Goal: Transaction & Acquisition: Purchase product/service

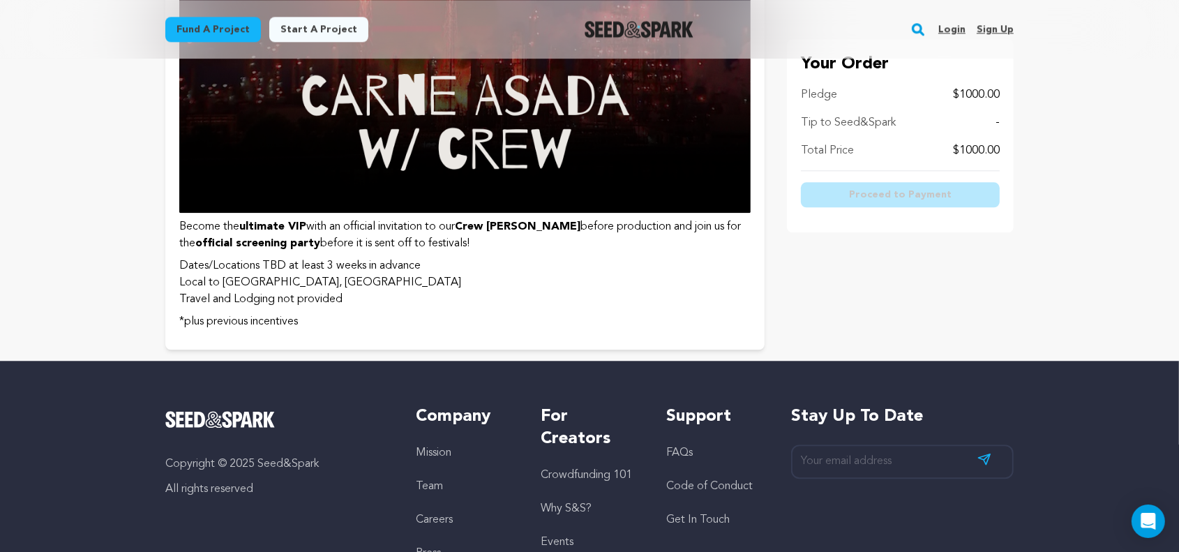
scroll to position [3488, 0]
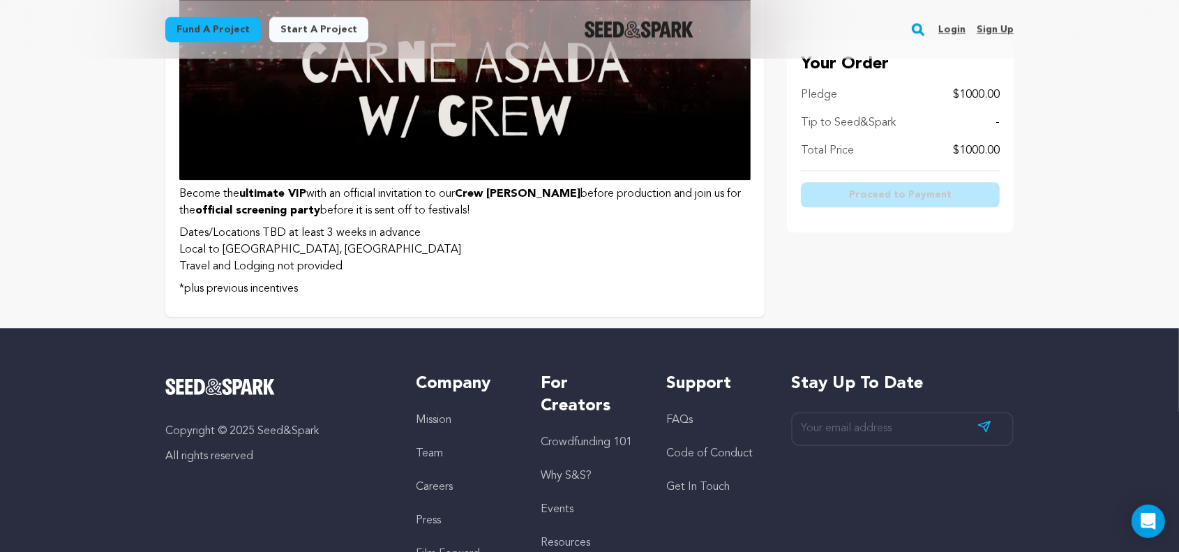
click at [638, 254] on li "Local to [GEOGRAPHIC_DATA], [GEOGRAPHIC_DATA]" at bounding box center [464, 249] width 571 height 17
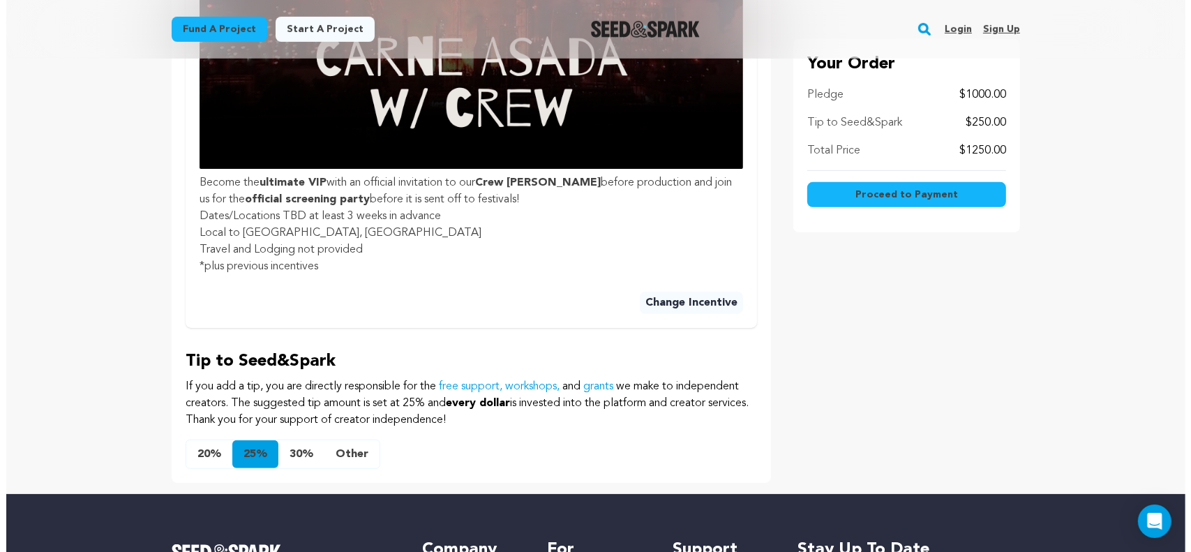
scroll to position [698, 0]
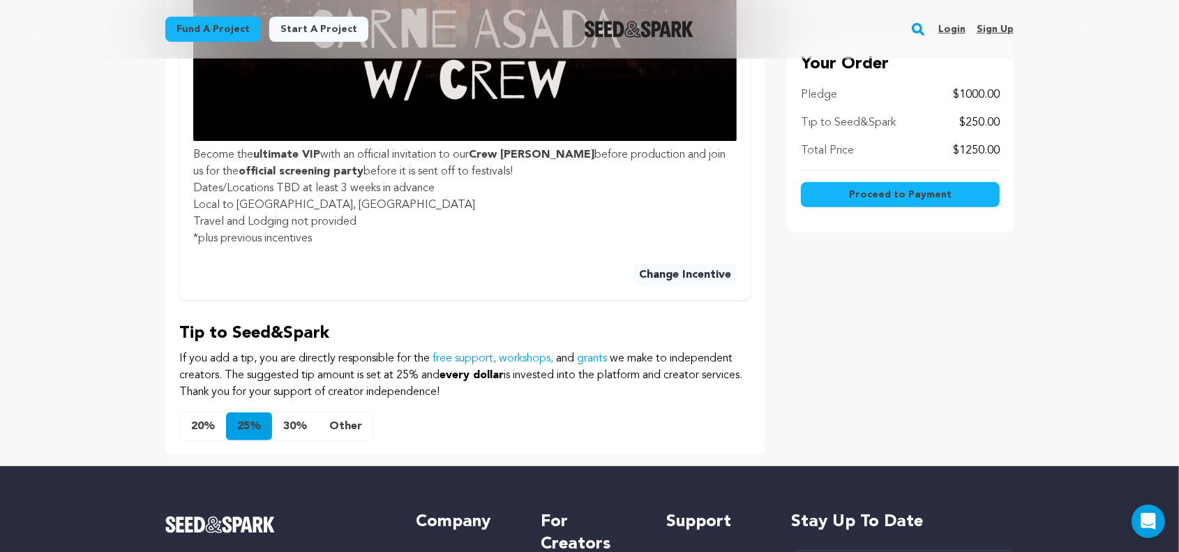
click at [201, 428] on button "20%" at bounding box center [203, 426] width 46 height 28
click at [939, 206] on button "Proceed to Payment" at bounding box center [900, 194] width 199 height 25
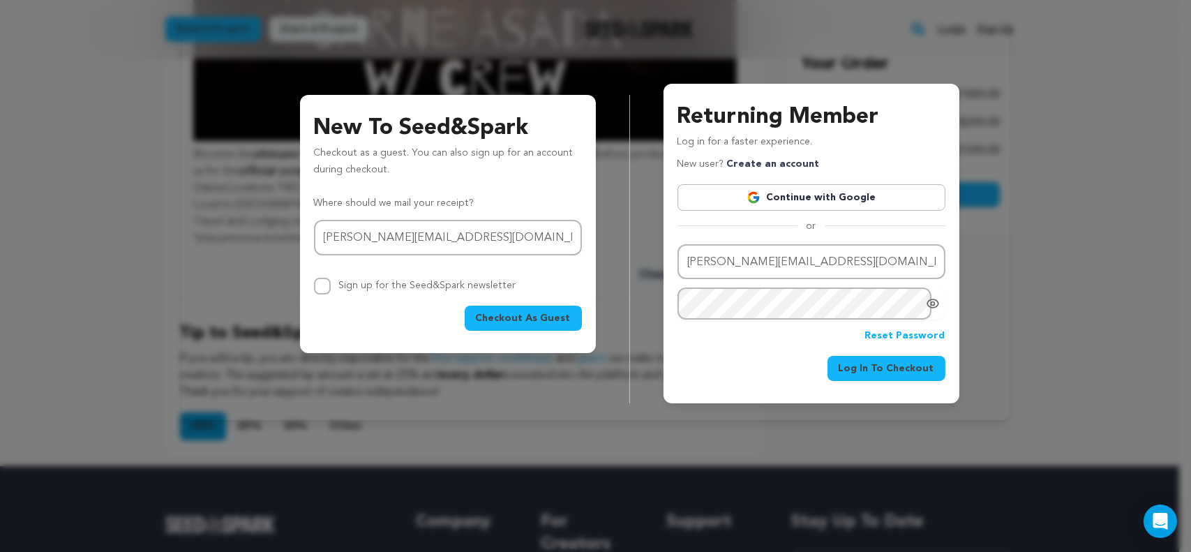
click at [553, 320] on span "Checkout As Guest" at bounding box center [523, 318] width 95 height 14
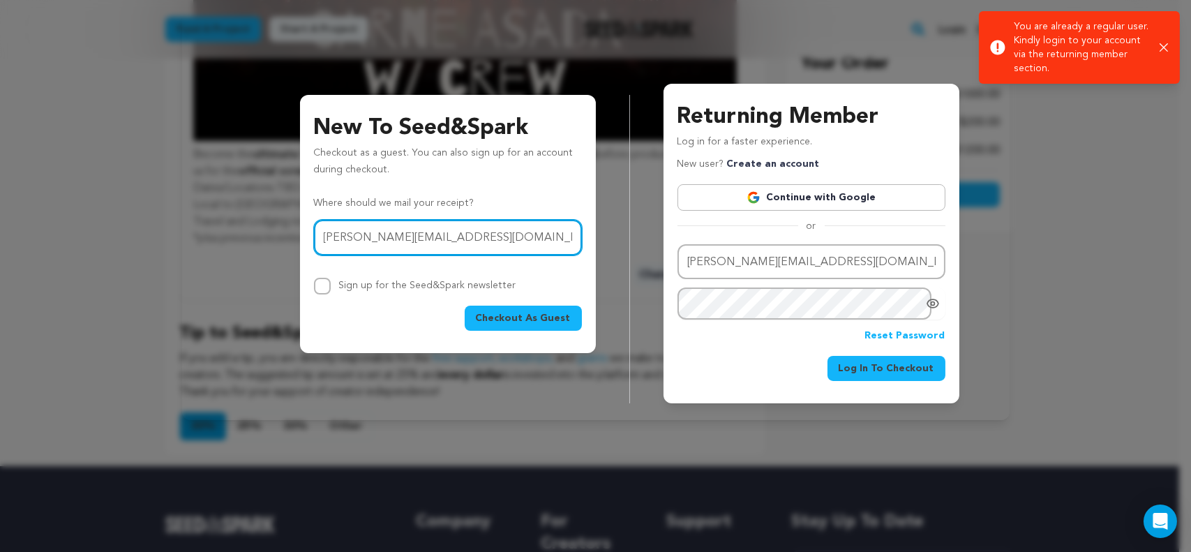
click at [526, 244] on input "julissa@juls.media" at bounding box center [448, 238] width 268 height 36
click at [525, 234] on input "julissa@juls.media" at bounding box center [448, 238] width 268 height 36
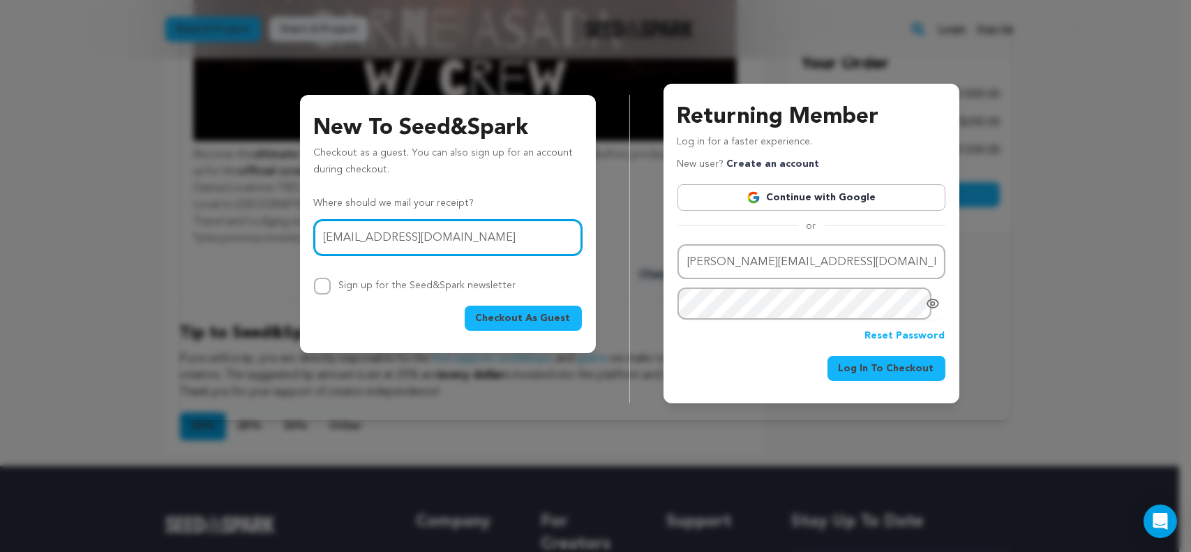
type input "info@lscdfoundation.org"
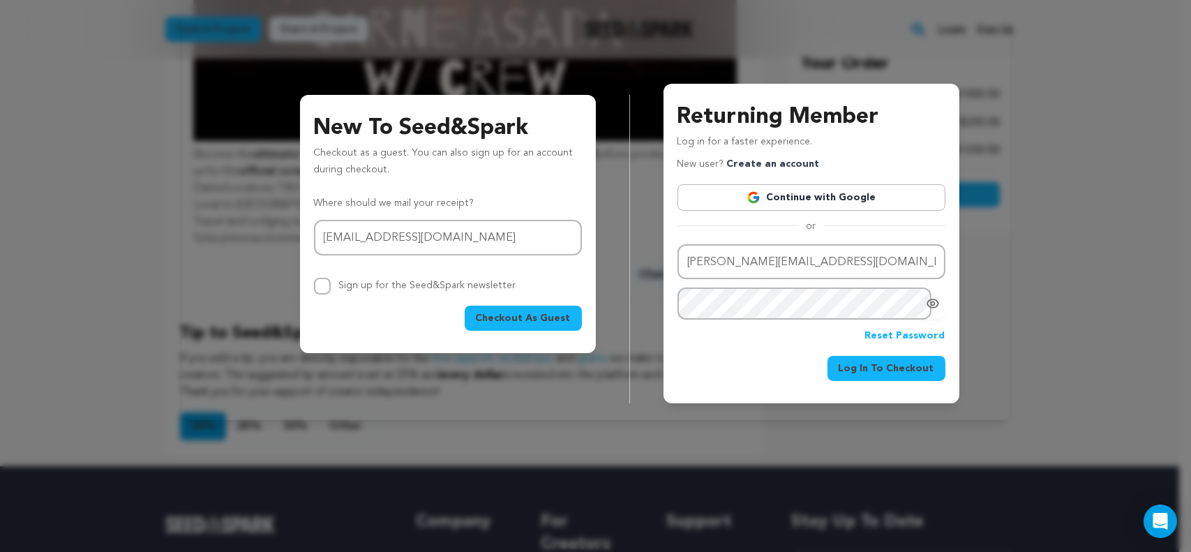
click at [541, 319] on span "Checkout As Guest" at bounding box center [523, 318] width 95 height 14
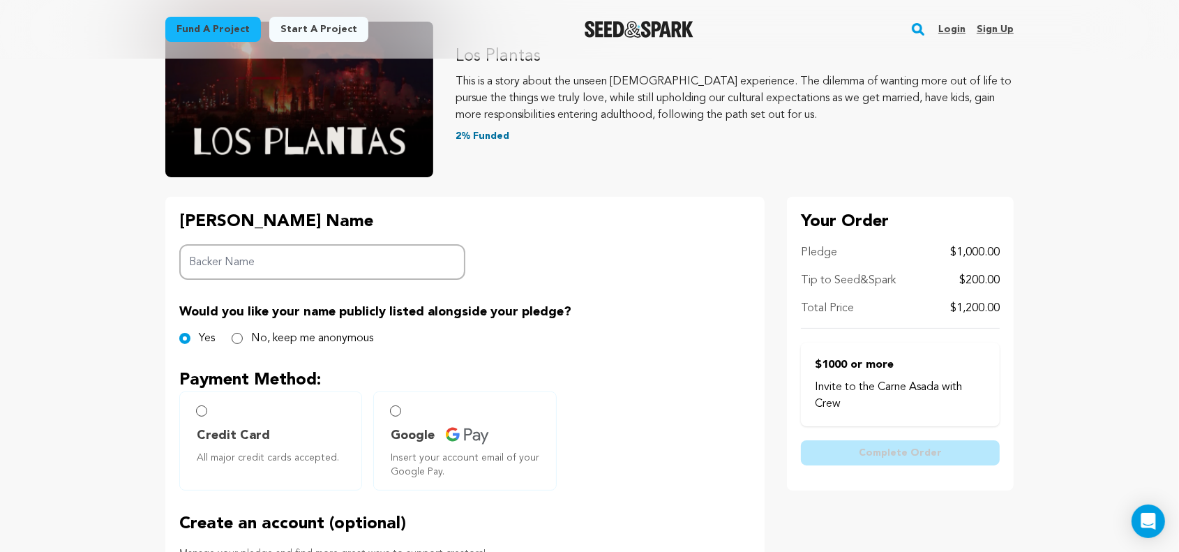
scroll to position [209, 0]
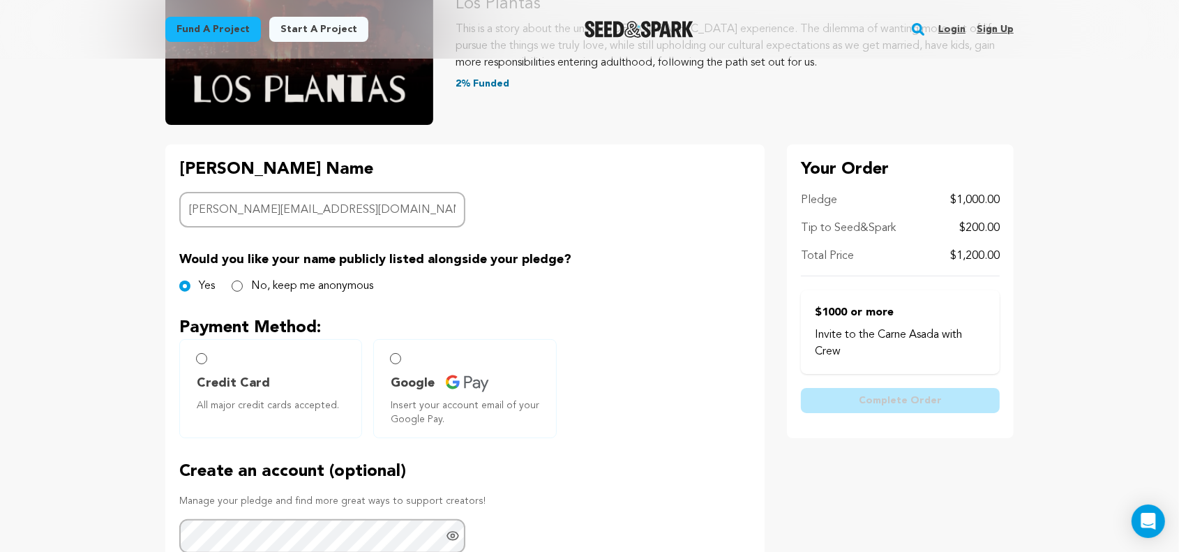
click at [419, 202] on input "[PERSON_NAME][EMAIL_ADDRESS][DOMAIN_NAME]" at bounding box center [322, 210] width 286 height 36
click at [419, 200] on input "[PERSON_NAME][EMAIL_ADDRESS][DOMAIN_NAME]" at bounding box center [322, 210] width 286 height 36
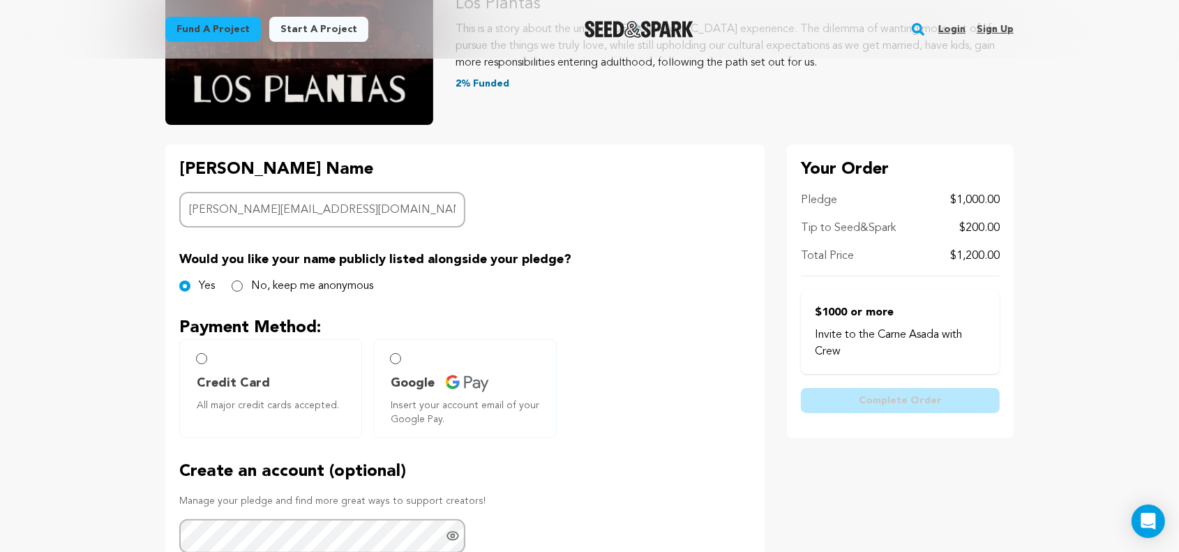
type input "m"
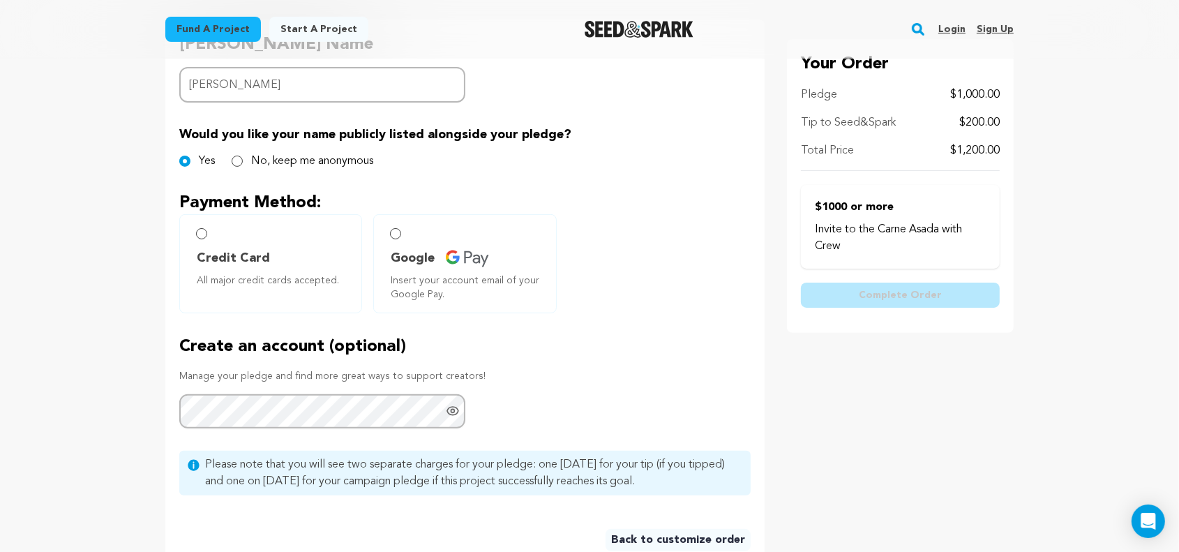
scroll to position [349, 0]
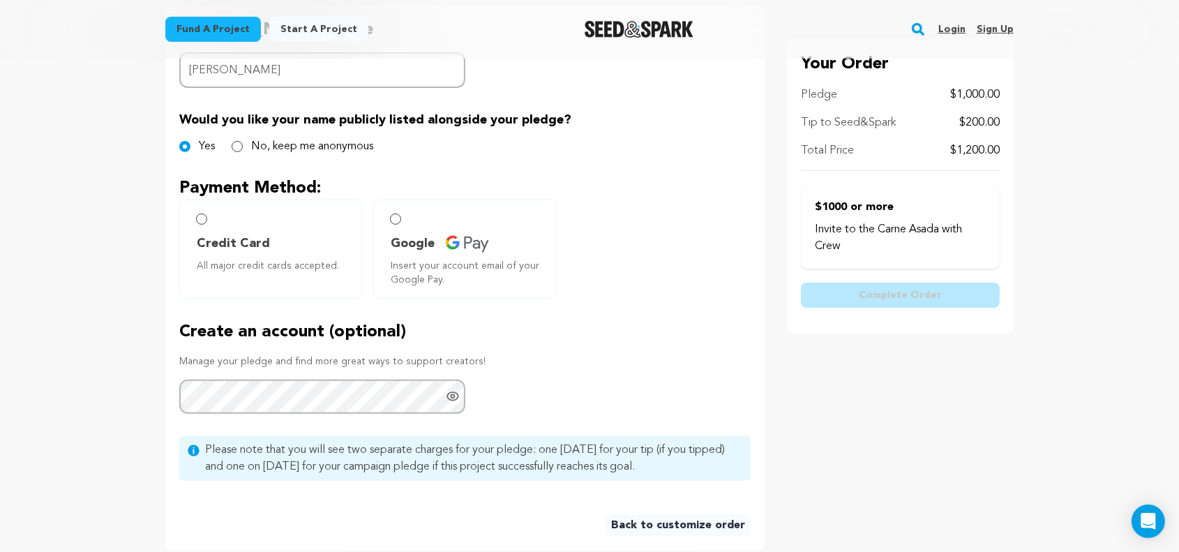
type input "[PERSON_NAME]"
click at [254, 223] on label "Credit Card All major credit cards accepted." at bounding box center [270, 249] width 183 height 99
radio input "true"
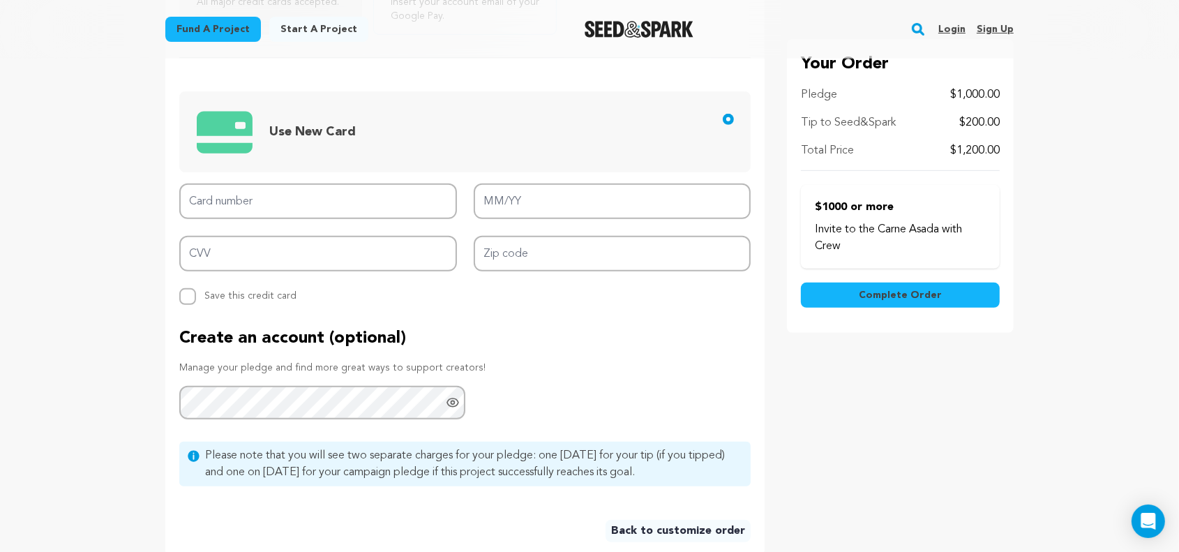
scroll to position [558, 0]
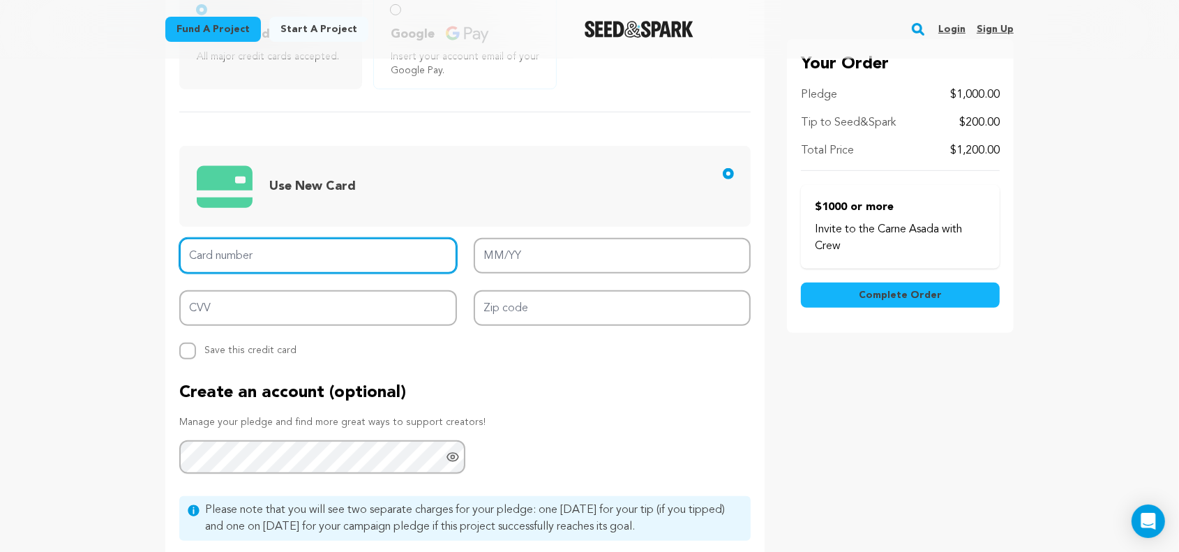
click at [269, 266] on input "Card number" at bounding box center [318, 256] width 278 height 36
type input "4246 3154 5088 9660"
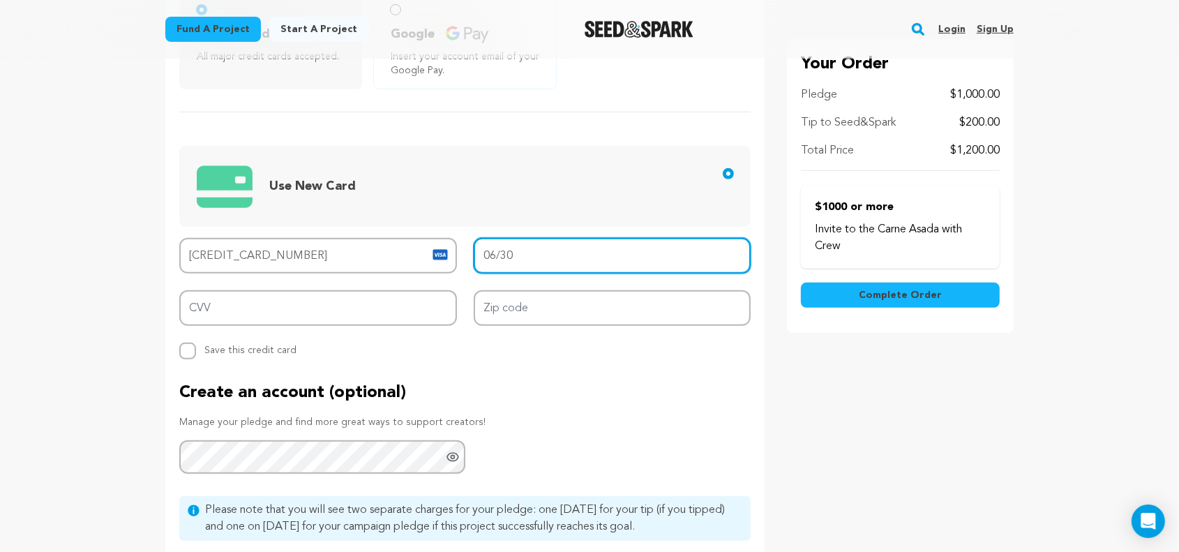
type input "06/30"
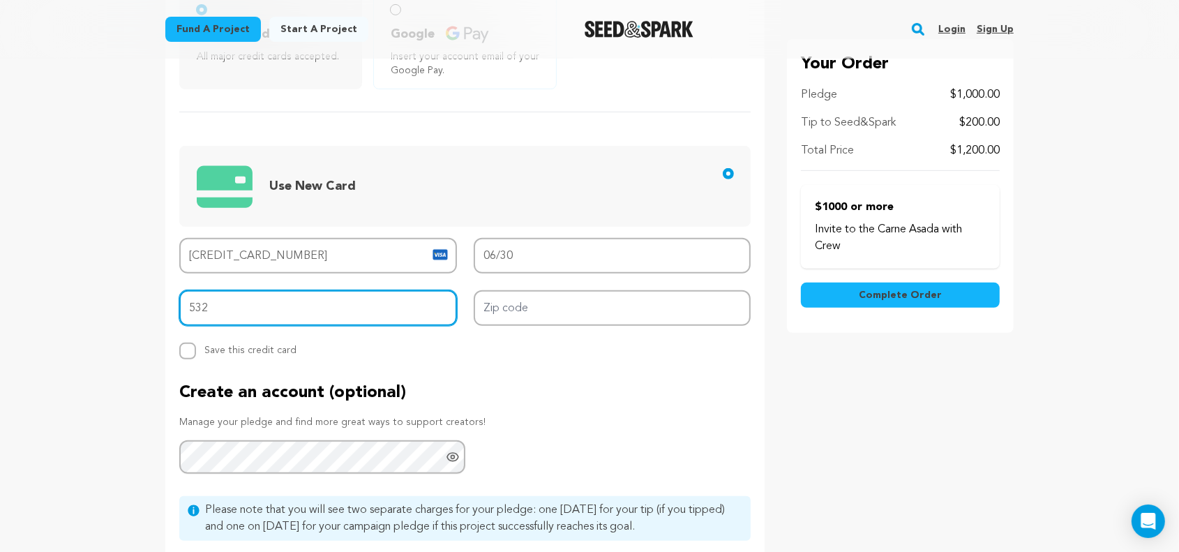
type input "532"
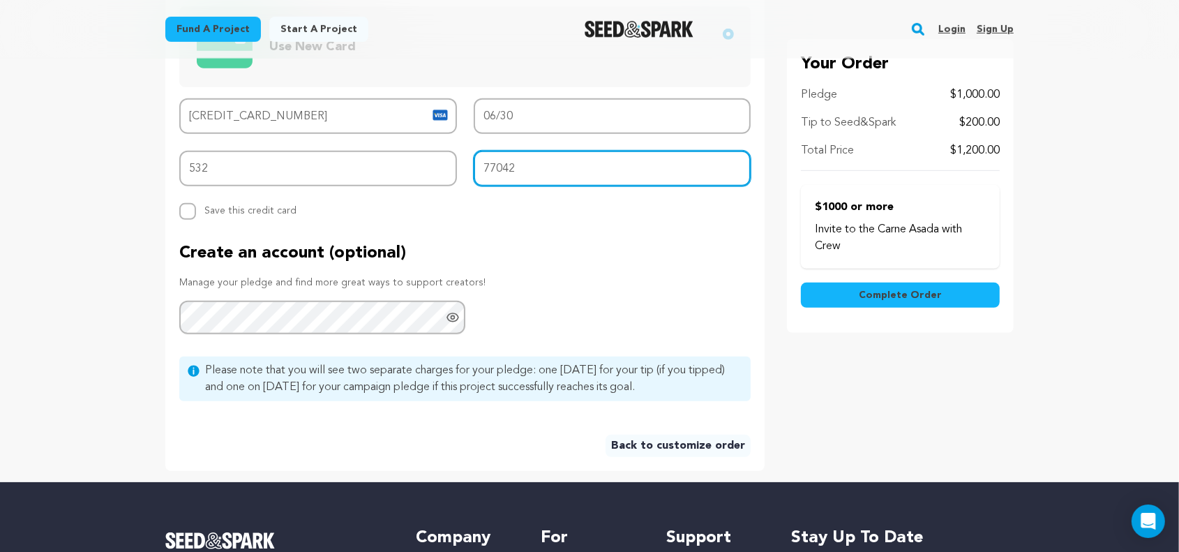
scroll to position [628, 0]
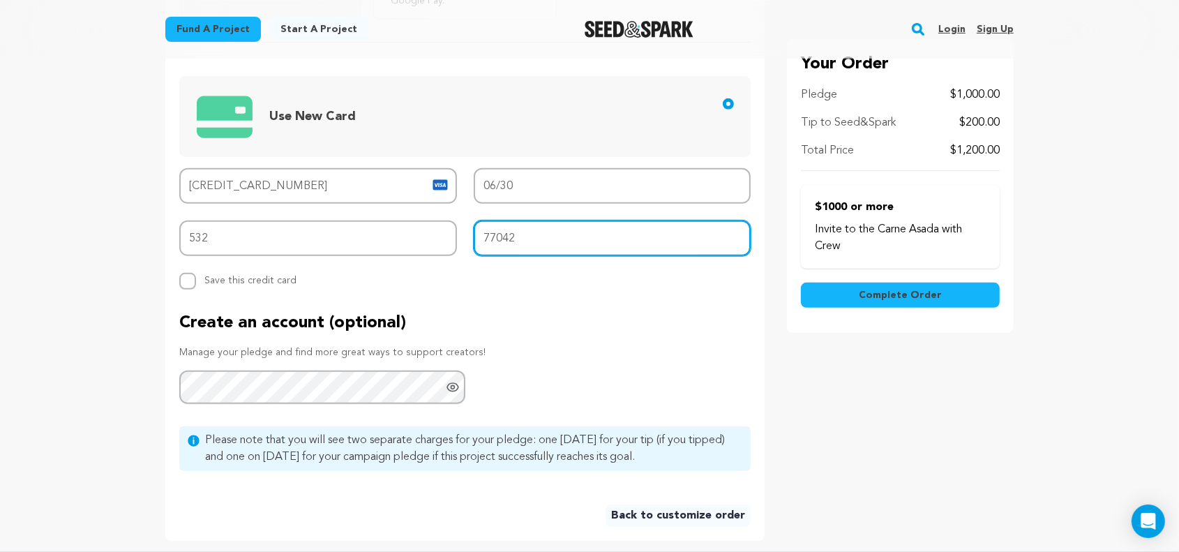
type input "77042"
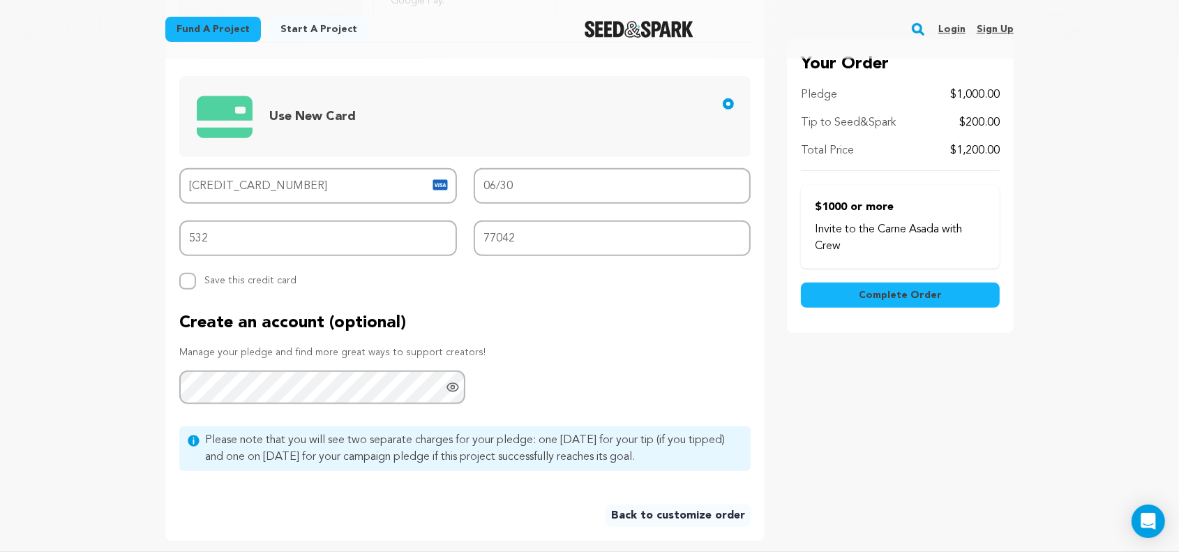
click at [456, 390] on icon "Show password as plain text. Warning: this will display your password on the sc…" at bounding box center [453, 387] width 14 height 14
click at [456, 390] on icon "Hide Password" at bounding box center [452, 387] width 11 height 10
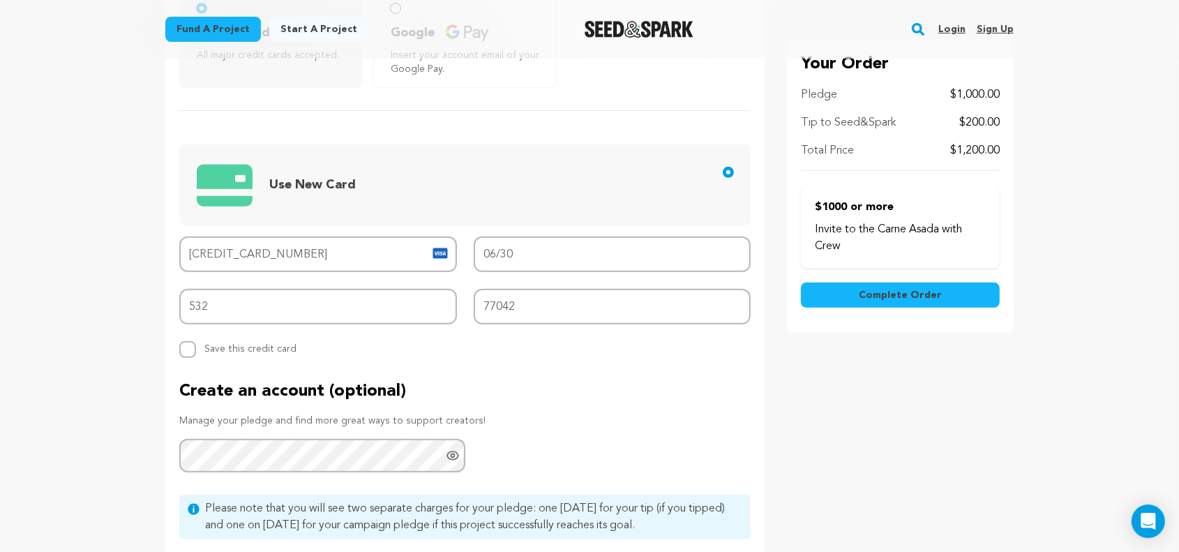
scroll to position [558, 0]
click at [531, 407] on div "Create an account (optional) Manage your pledge and find more great ways to sup…" at bounding box center [464, 428] width 571 height 92
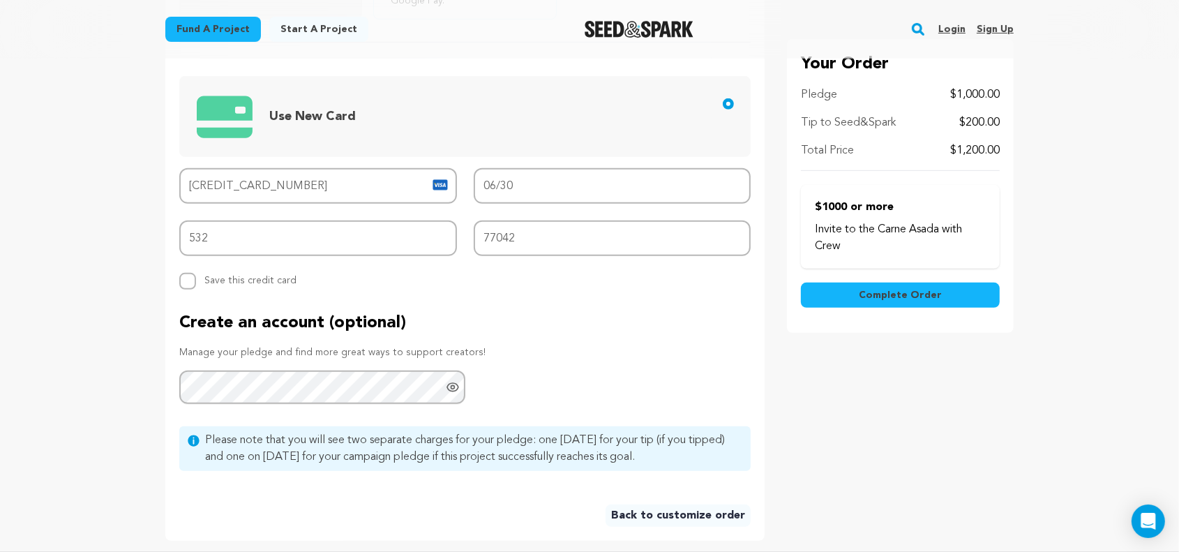
scroll to position [698, 0]
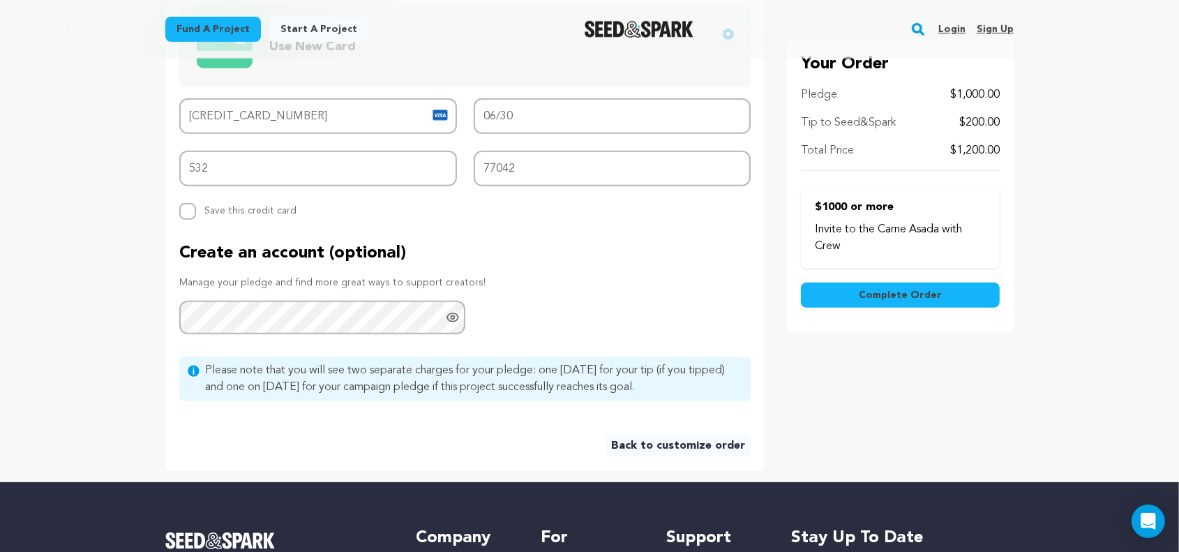
click at [887, 301] on span "Complete Order" at bounding box center [900, 295] width 83 height 14
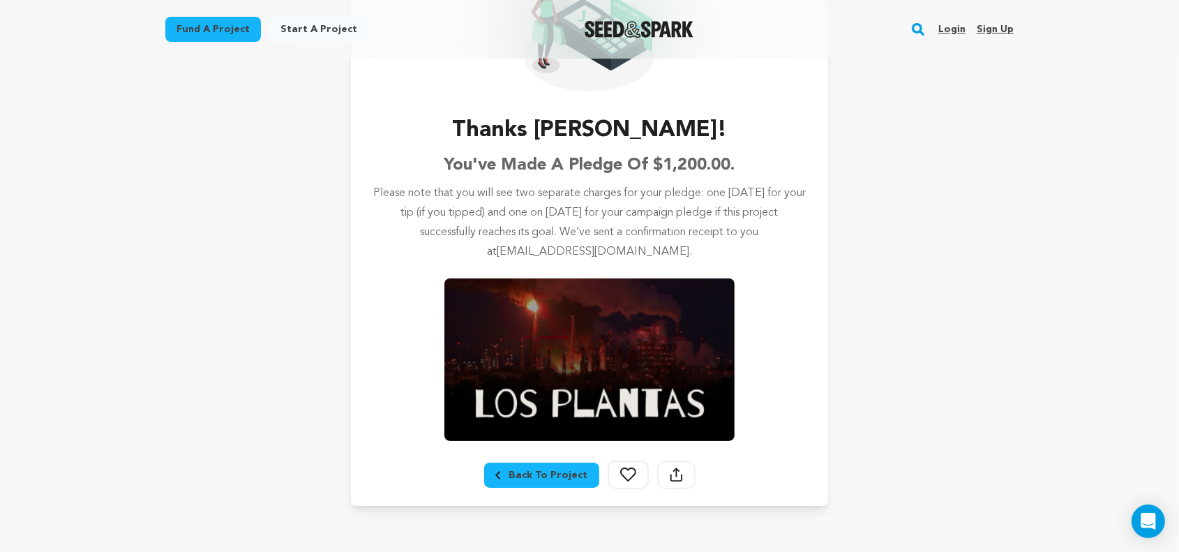
scroll to position [140, 0]
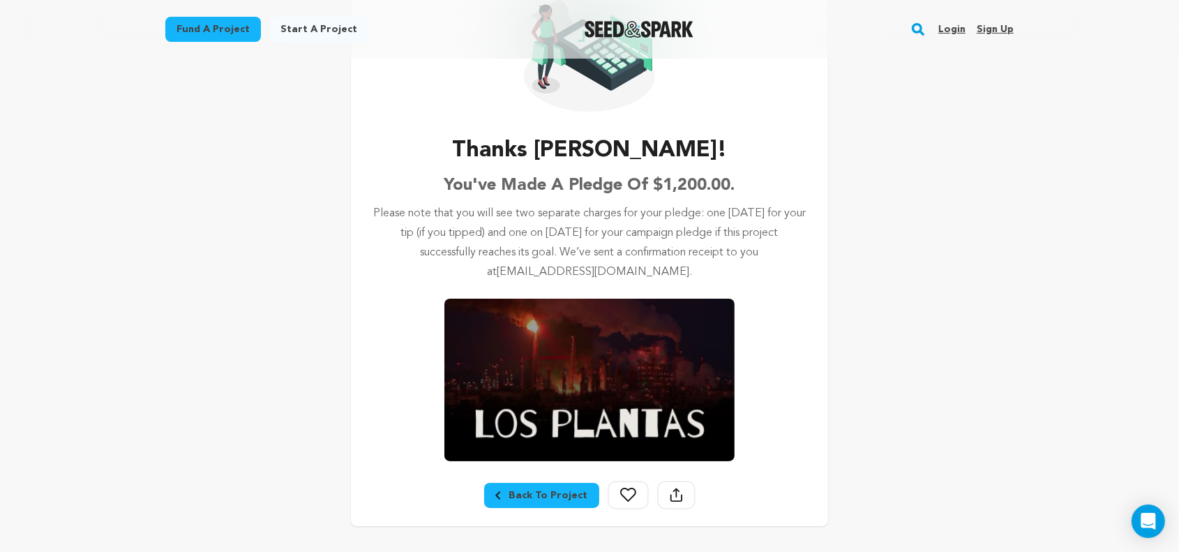
click at [523, 494] on div "Back To Project" at bounding box center [541, 495] width 93 height 14
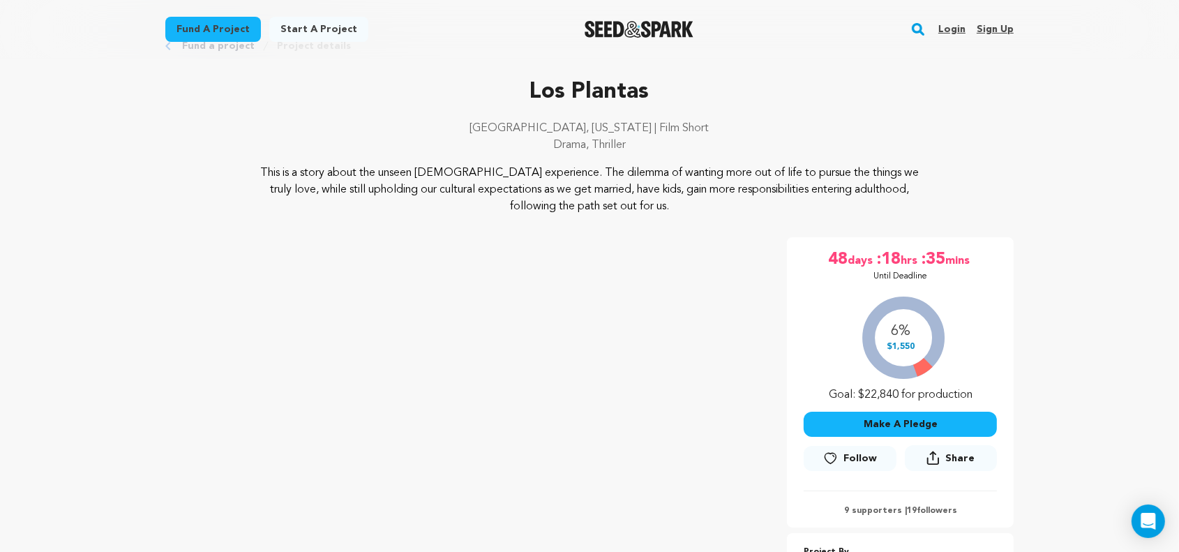
scroll to position [279, 0]
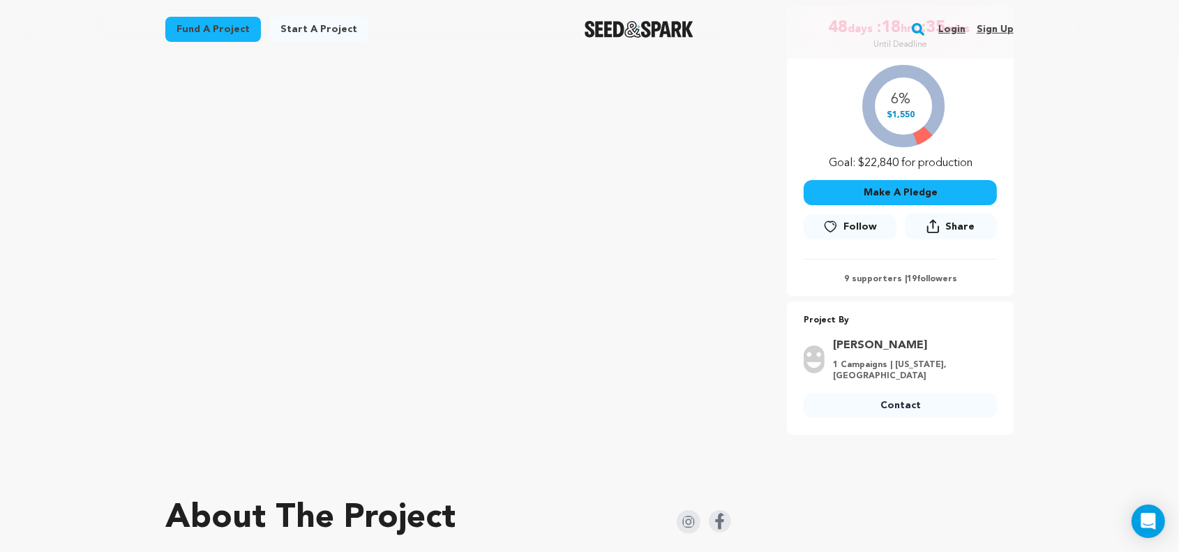
click at [961, 33] on link "Login" at bounding box center [951, 29] width 27 height 22
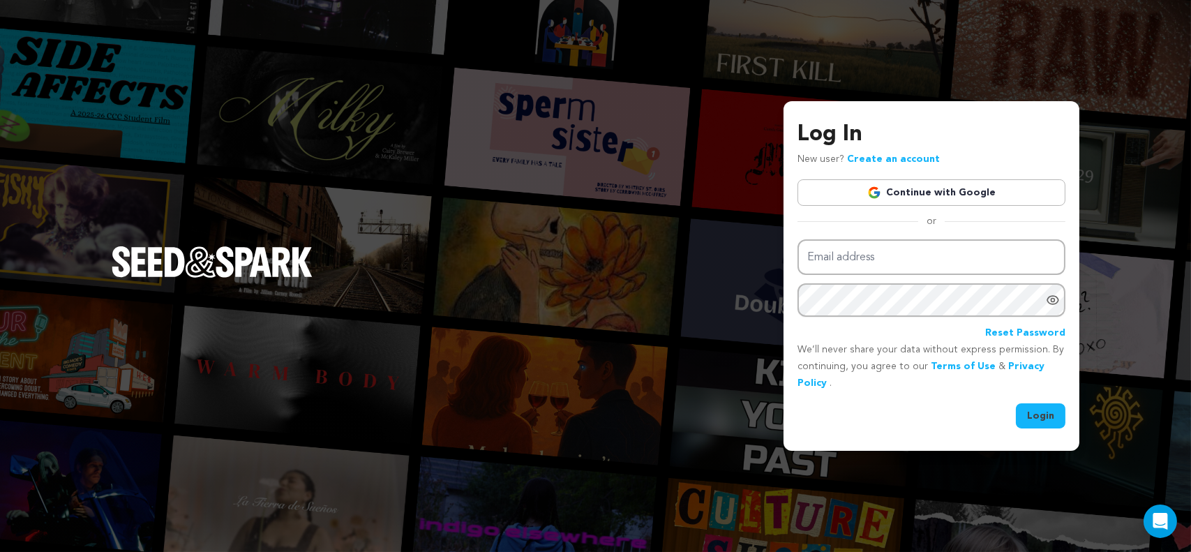
type input "[PERSON_NAME][EMAIL_ADDRESS][DOMAIN_NAME]"
click at [1056, 406] on button "Login" at bounding box center [1041, 415] width 50 height 25
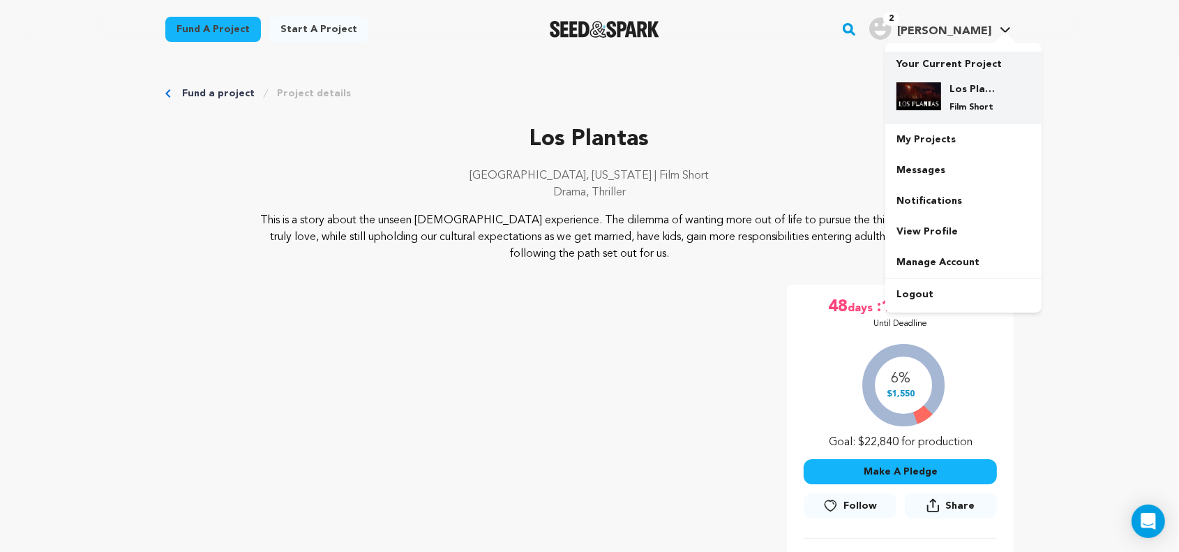
click at [970, 84] on h4 "Los Plantas" at bounding box center [975, 89] width 50 height 14
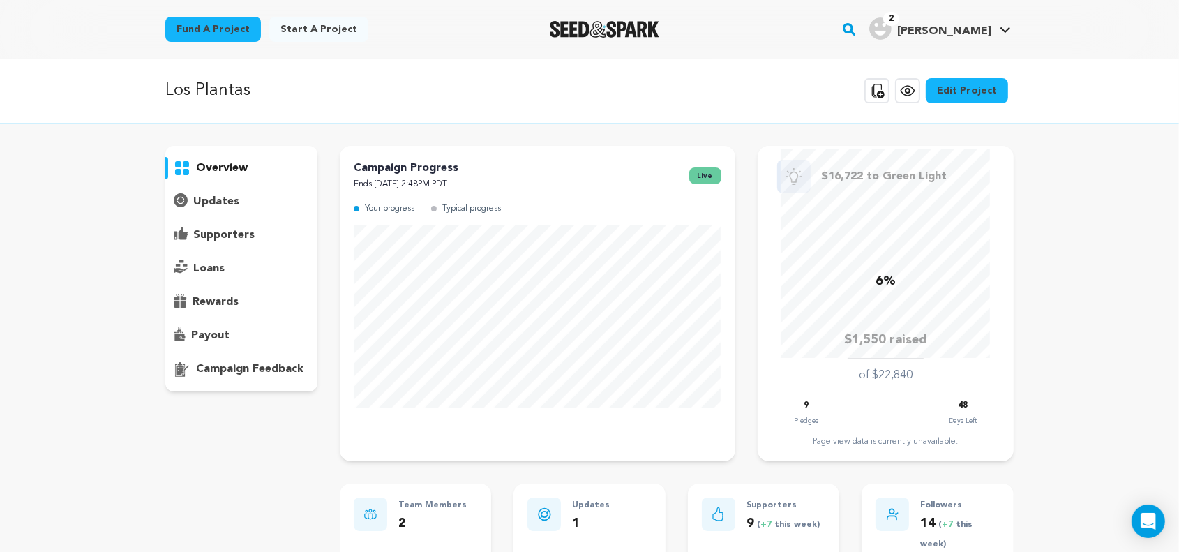
click at [248, 239] on p "supporters" at bounding box center [223, 235] width 61 height 17
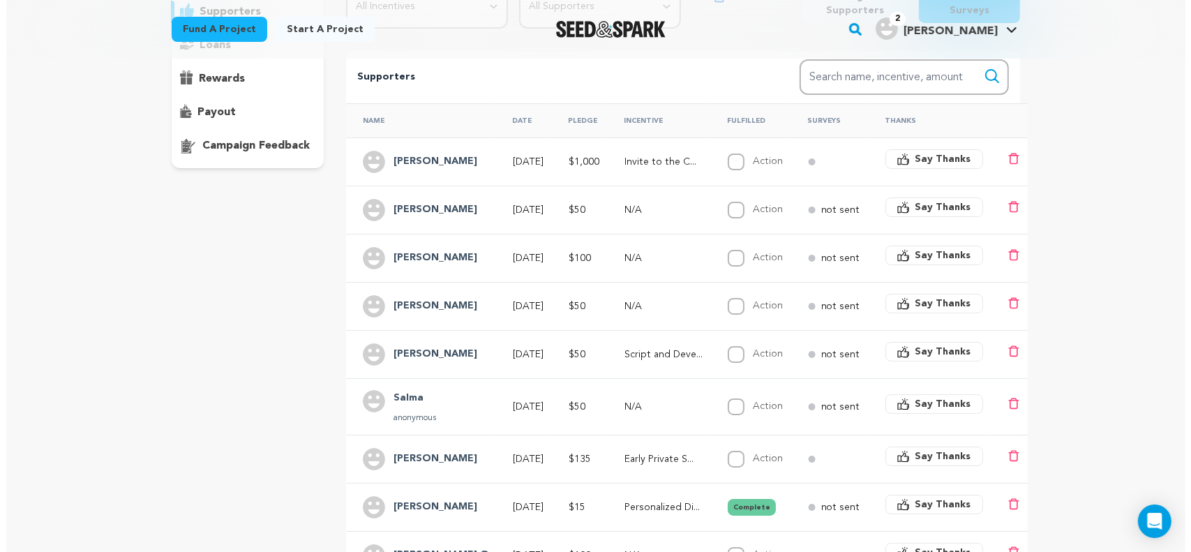
scroll to position [209, 0]
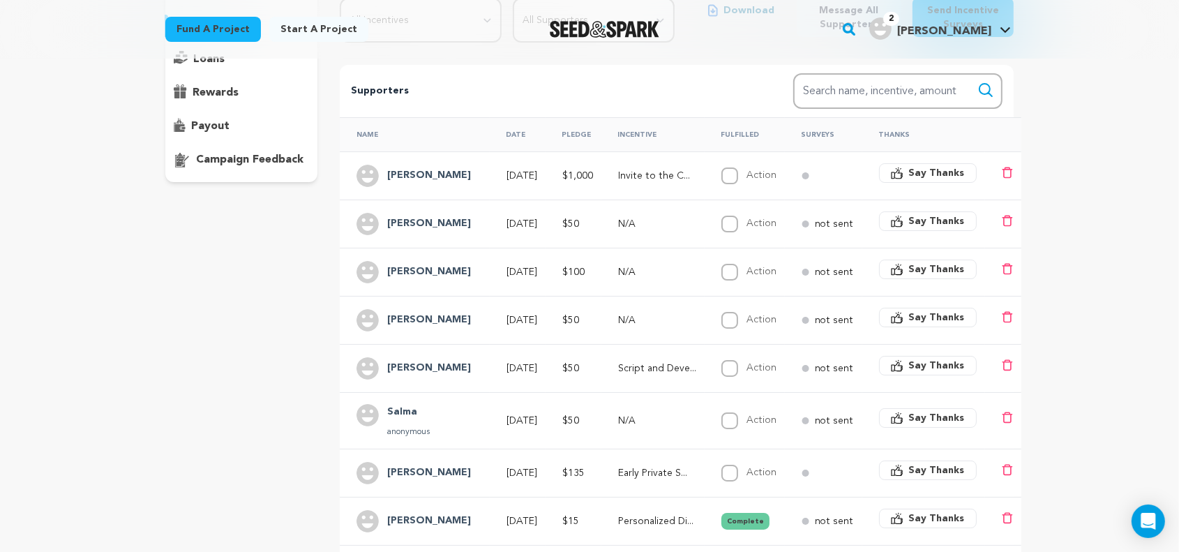
click at [896, 364] on icon "button" at bounding box center [897, 365] width 13 height 13
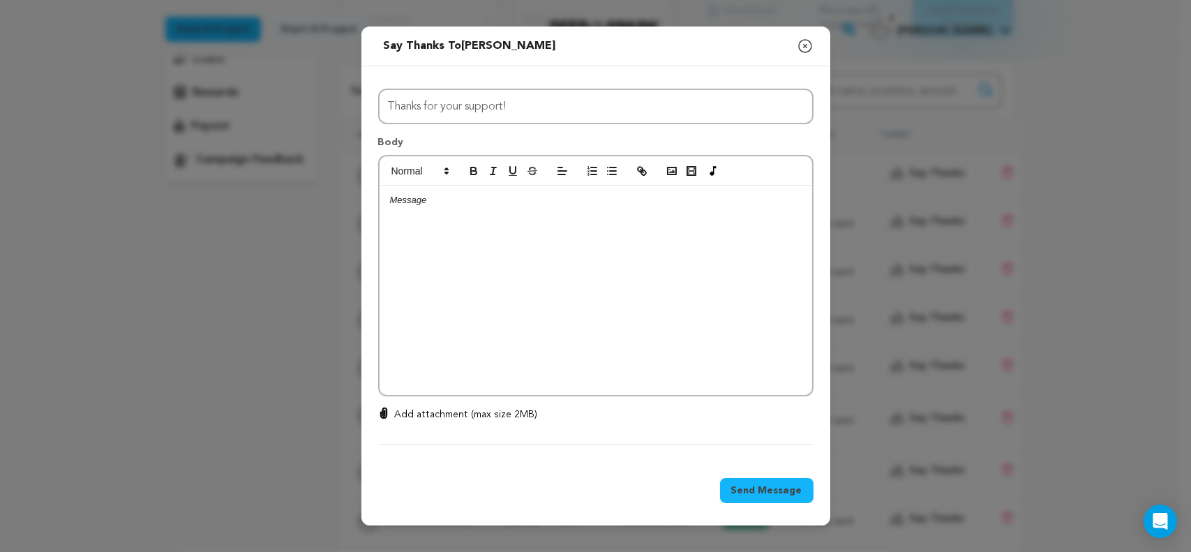
click at [805, 43] on icon "button" at bounding box center [805, 46] width 17 height 17
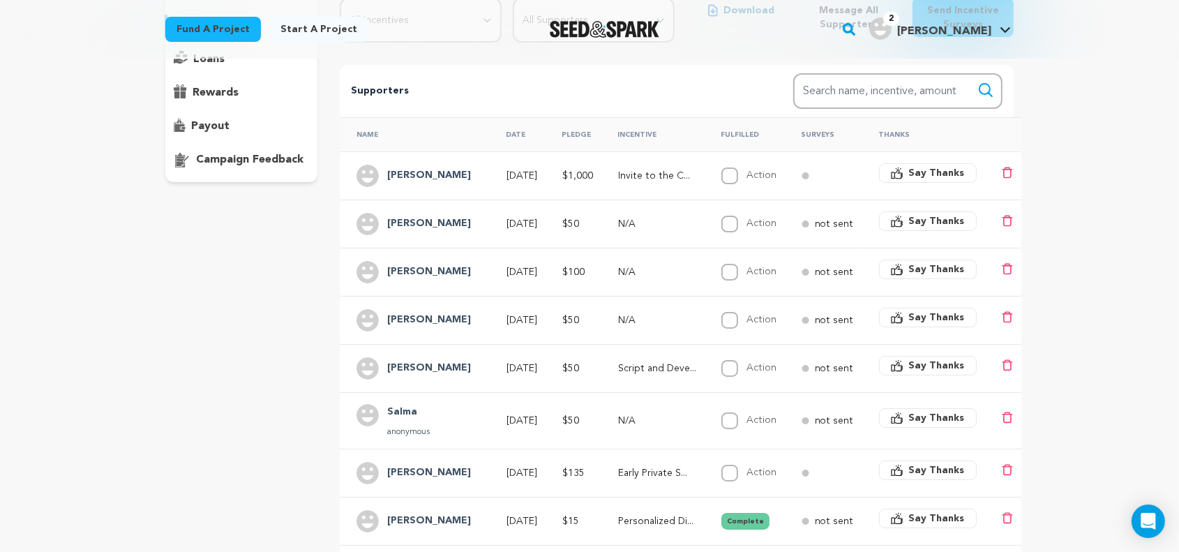
click at [638, 369] on p "Script and Deve..." at bounding box center [657, 368] width 78 height 14
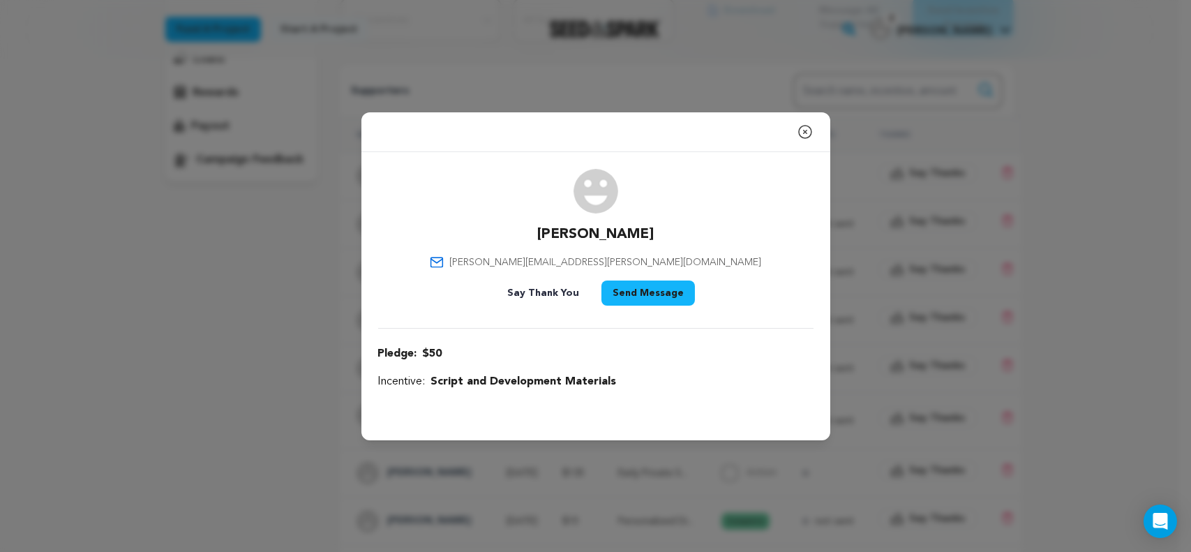
click at [630, 300] on button "Send Message" at bounding box center [647, 292] width 93 height 25
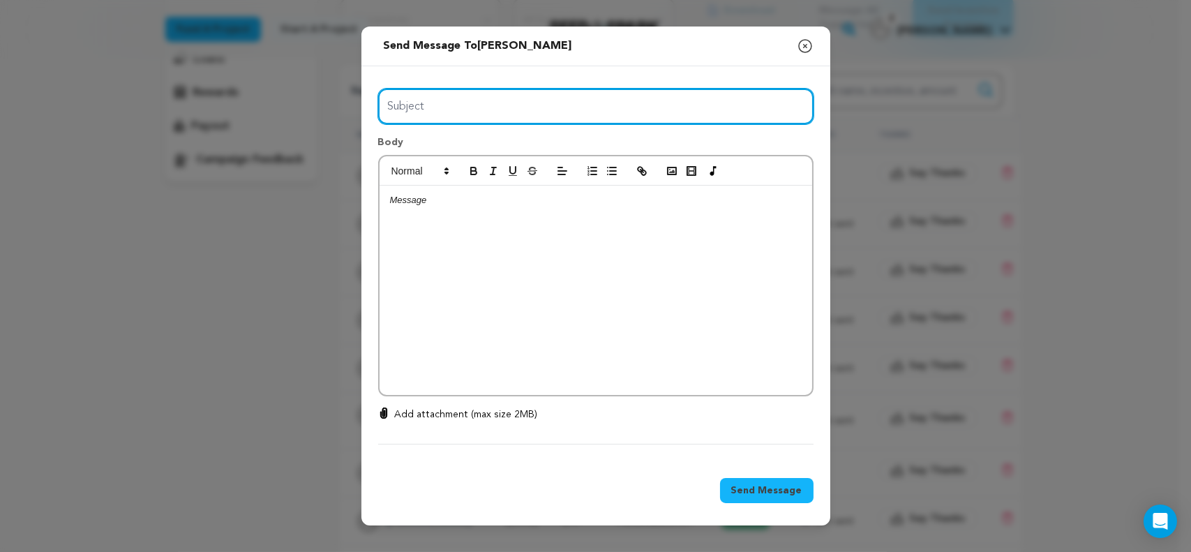
click at [569, 111] on input "Subject" at bounding box center [595, 107] width 435 height 36
type input "Thank you for pledging to Los Plantas!"
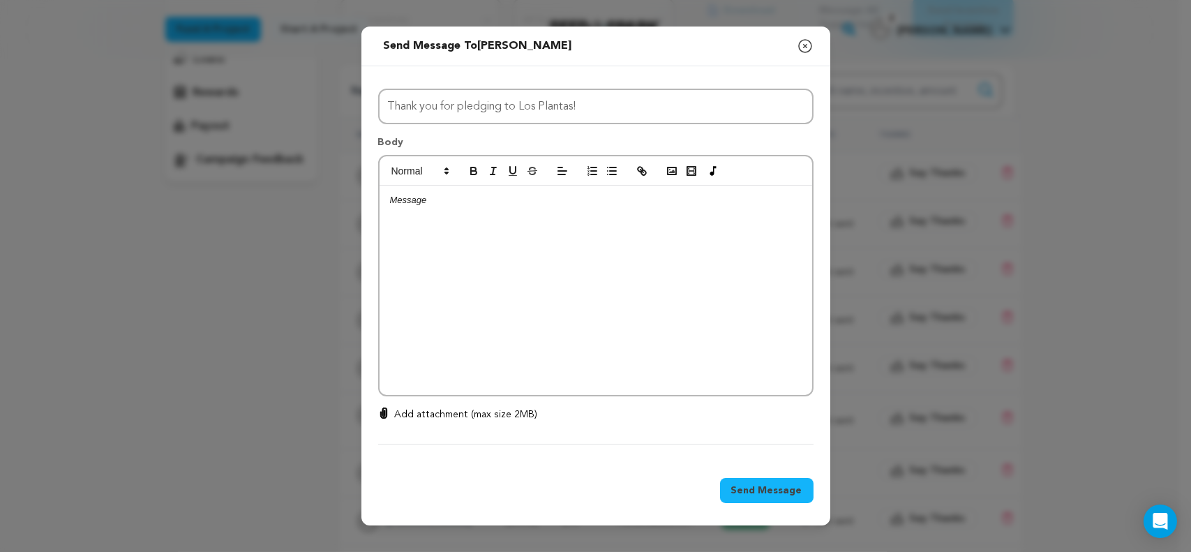
click at [495, 232] on div at bounding box center [596, 290] width 433 height 209
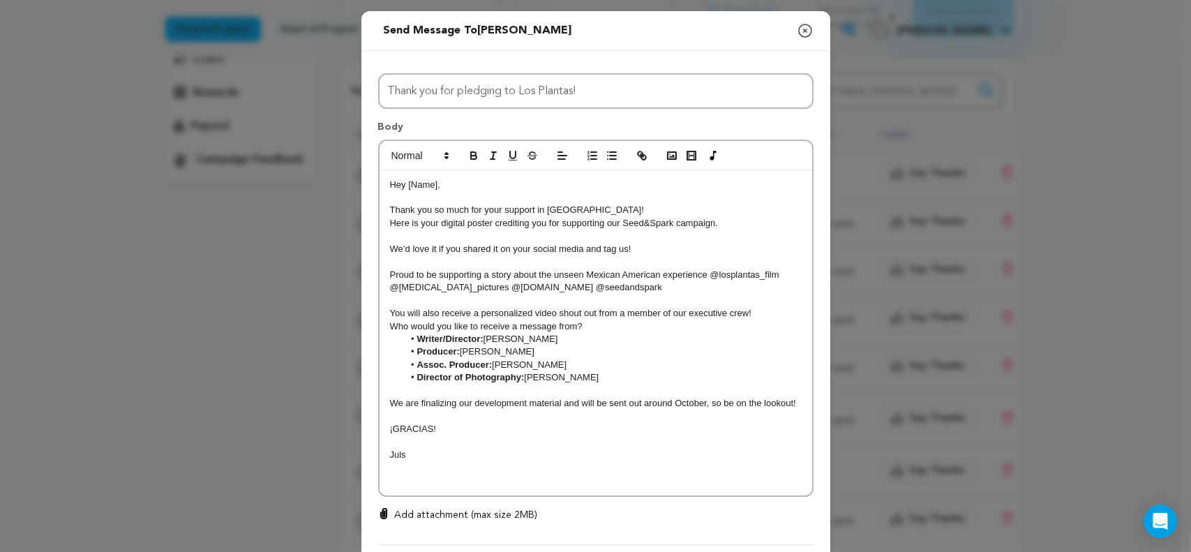
click at [431, 190] on p "Hey [Name]," at bounding box center [596, 185] width 412 height 13
click at [576, 417] on p at bounding box center [596, 416] width 412 height 13
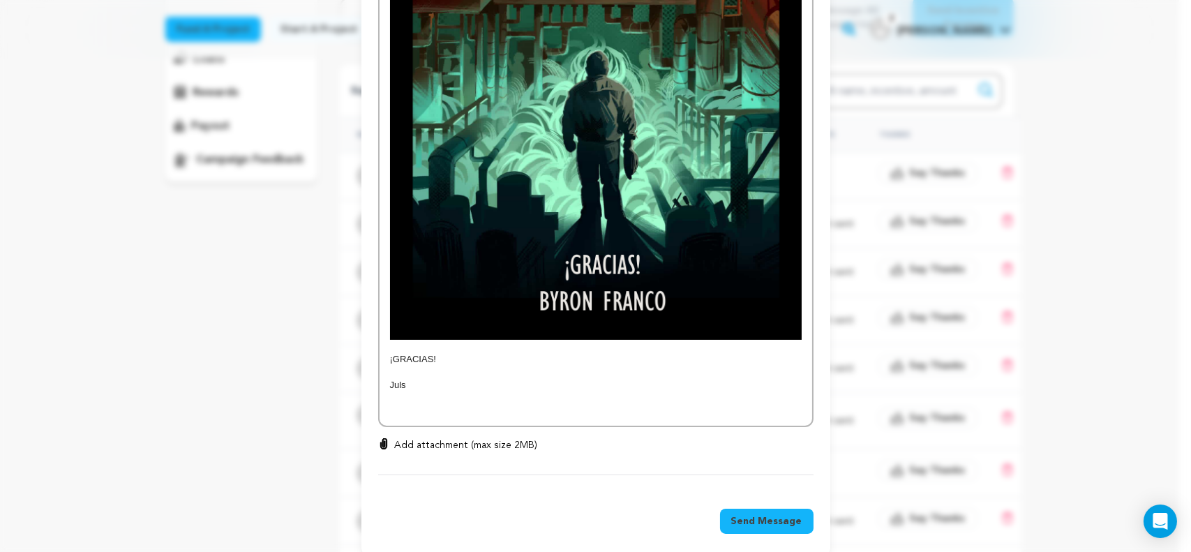
scroll to position [715, 0]
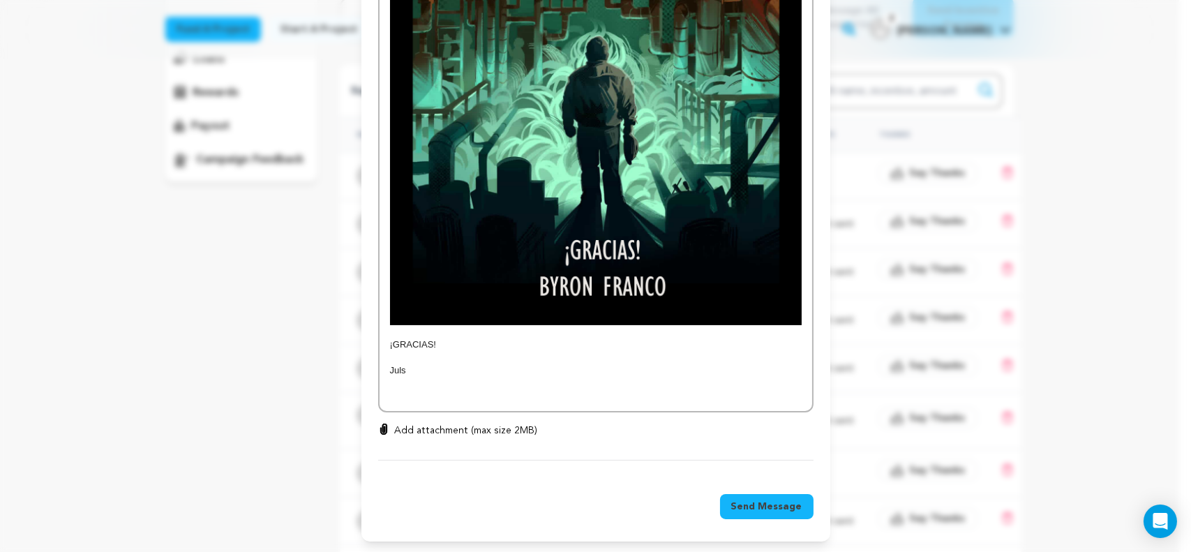
click at [789, 500] on span "Send Message" at bounding box center [766, 507] width 71 height 14
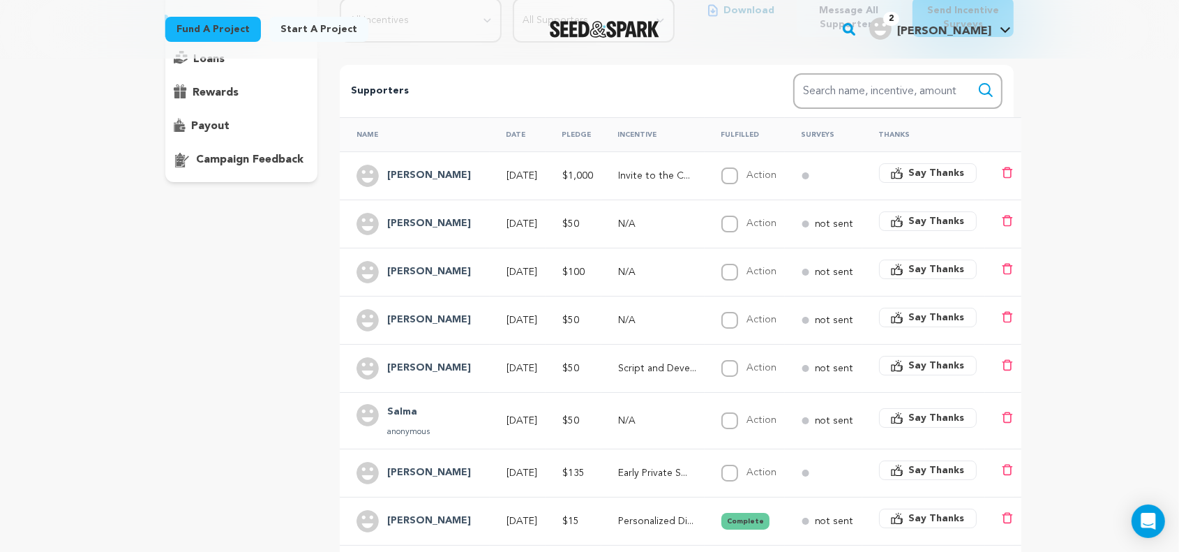
click at [625, 313] on p "N/A" at bounding box center [657, 320] width 78 height 14
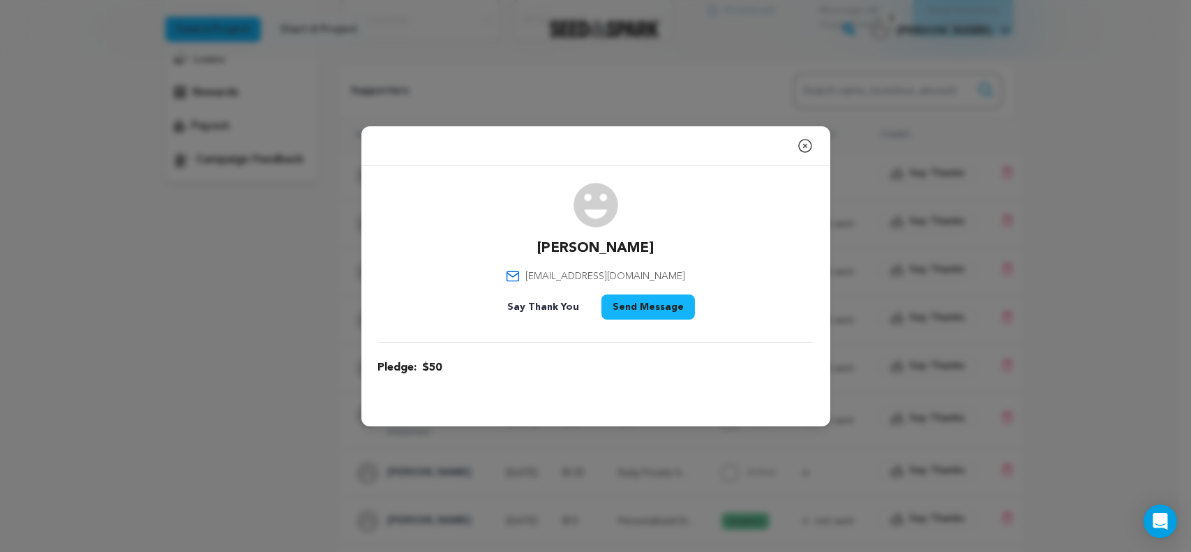
click at [668, 301] on button "Send Message" at bounding box center [647, 306] width 93 height 25
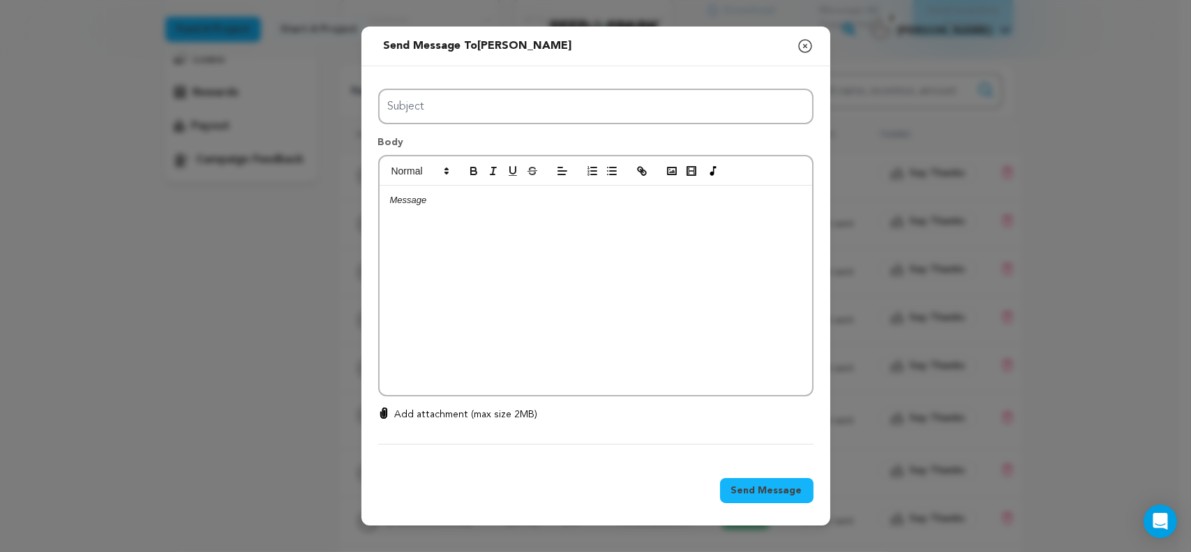
click at [668, 301] on div at bounding box center [596, 290] width 433 height 209
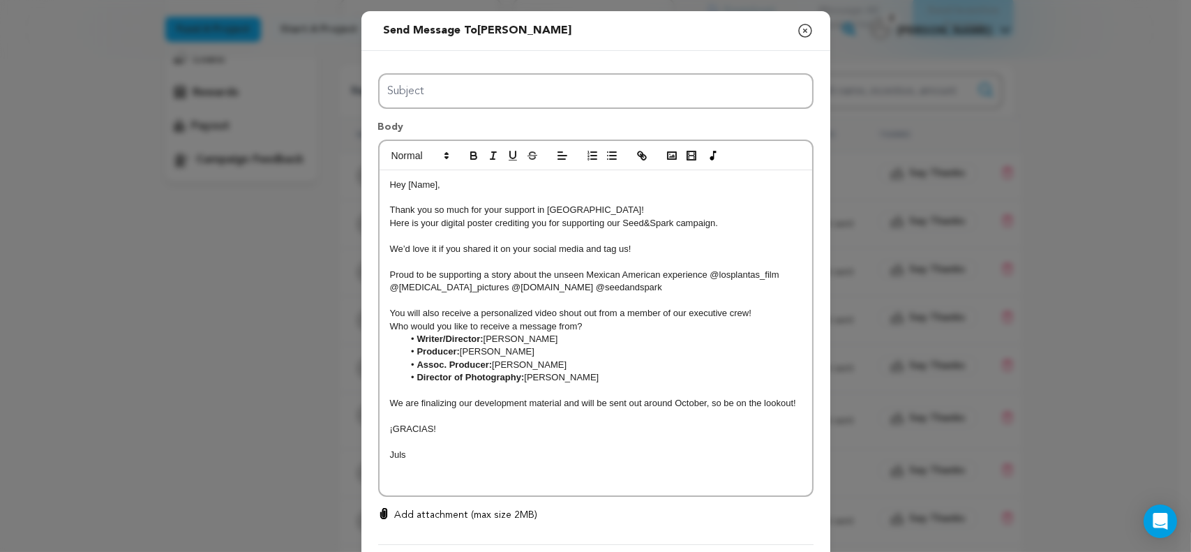
click at [431, 187] on span "Hey [Name]," at bounding box center [415, 184] width 50 height 10
click at [511, 110] on div "Body Hey [PERSON_NAME], Thank you so much for your support in [GEOGRAPHIC_DATA]…" at bounding box center [595, 303] width 435 height 389
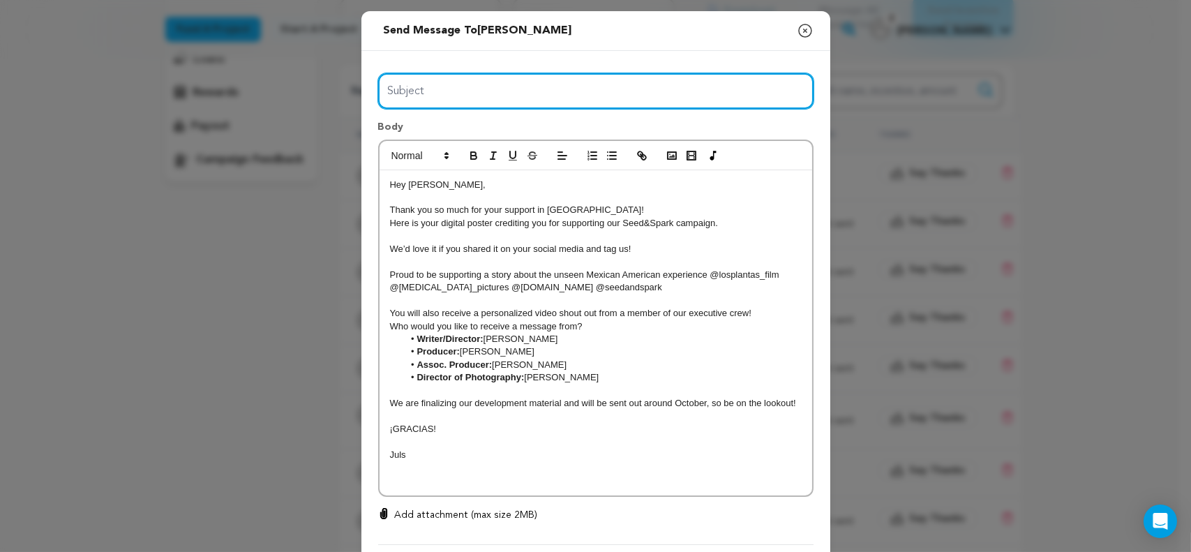
click at [513, 93] on input "Subject" at bounding box center [595, 91] width 435 height 36
type input "Thank you for pledging to Los Plantas!"
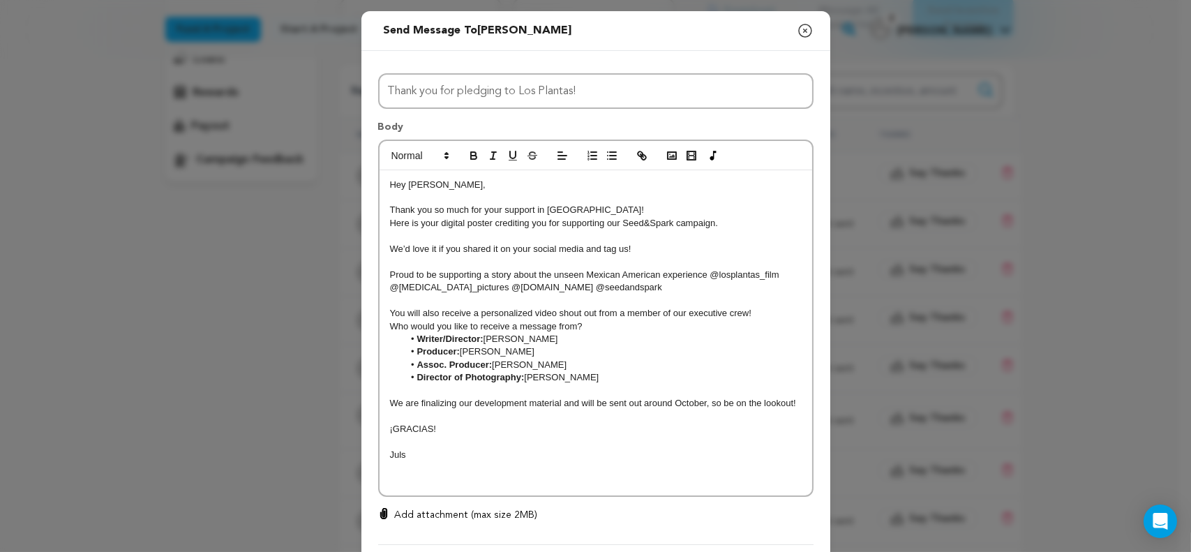
click at [561, 420] on p at bounding box center [596, 416] width 412 height 13
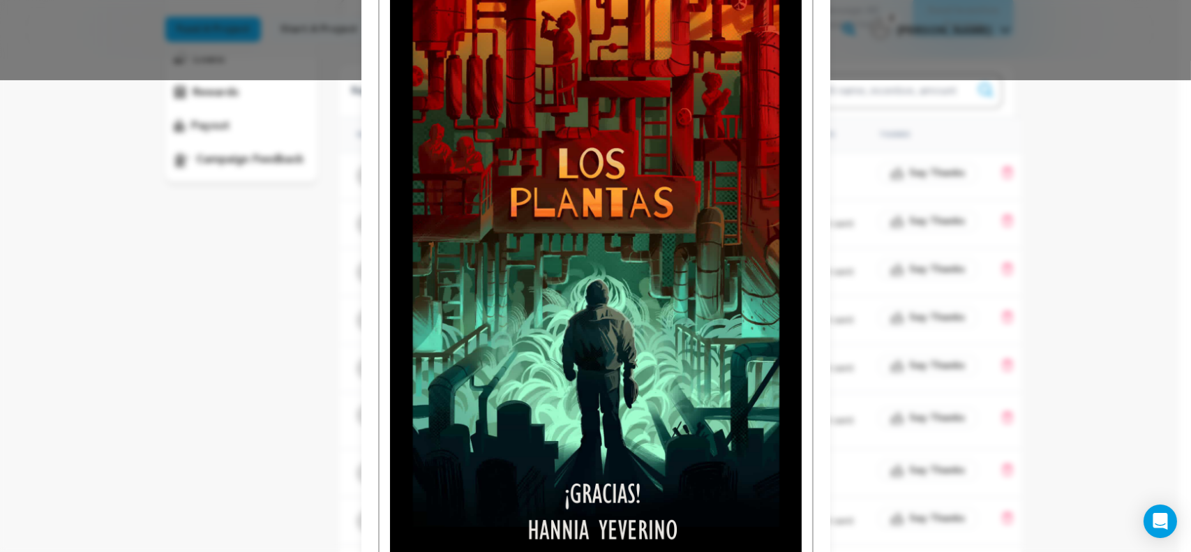
scroll to position [558, 0]
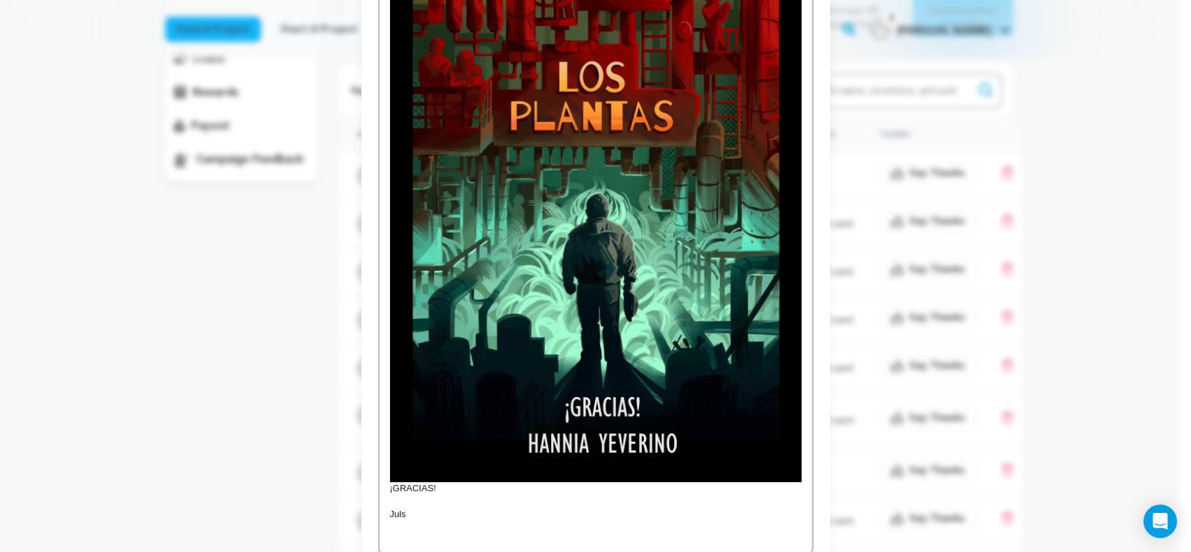
click at [390, 495] on p "¡GRACIAS!" at bounding box center [596, 488] width 412 height 13
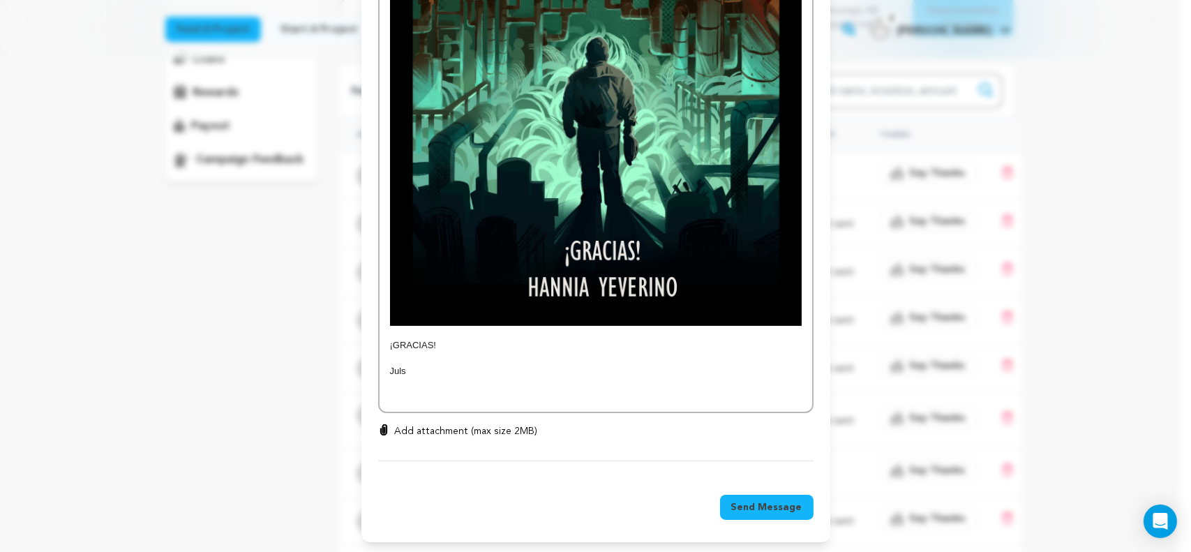
scroll to position [715, 0]
click at [740, 509] on span "Send Message" at bounding box center [766, 507] width 71 height 14
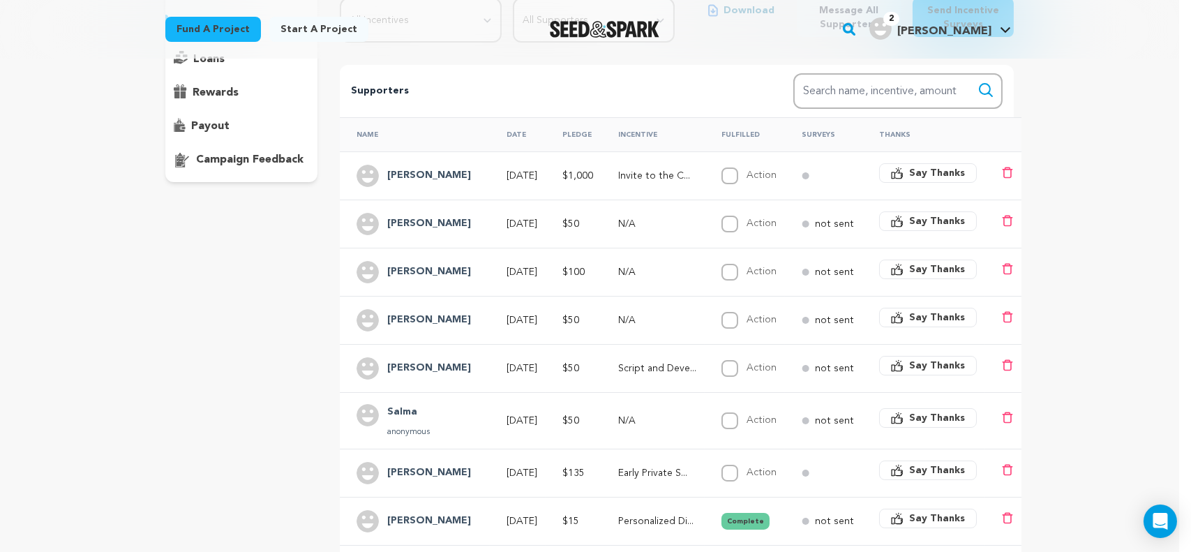
click at [636, 270] on p "N/A" at bounding box center [657, 272] width 78 height 14
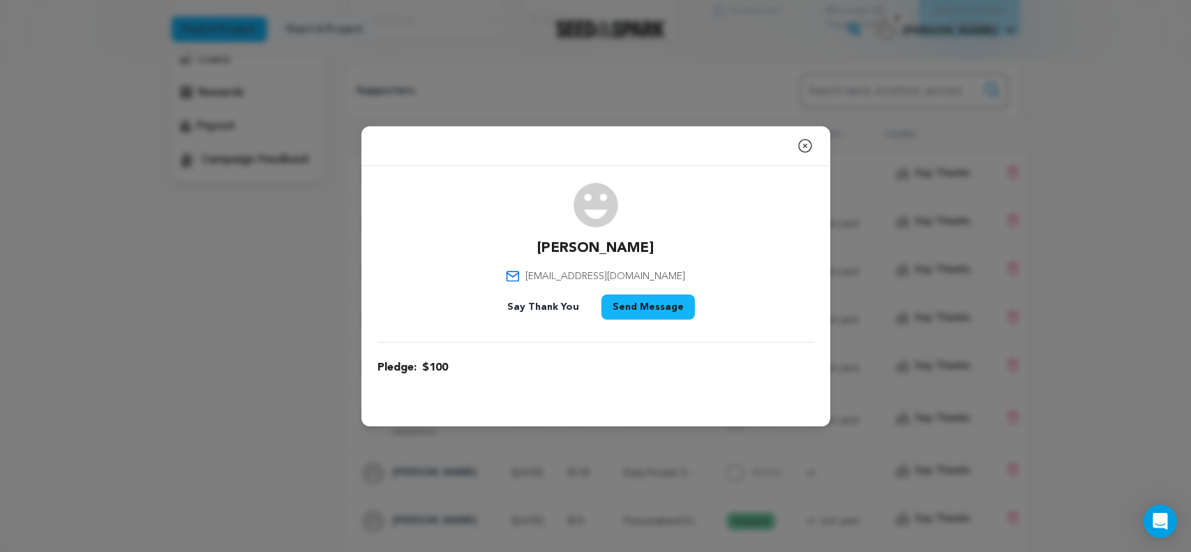
click at [646, 314] on button "Send Message" at bounding box center [647, 306] width 93 height 25
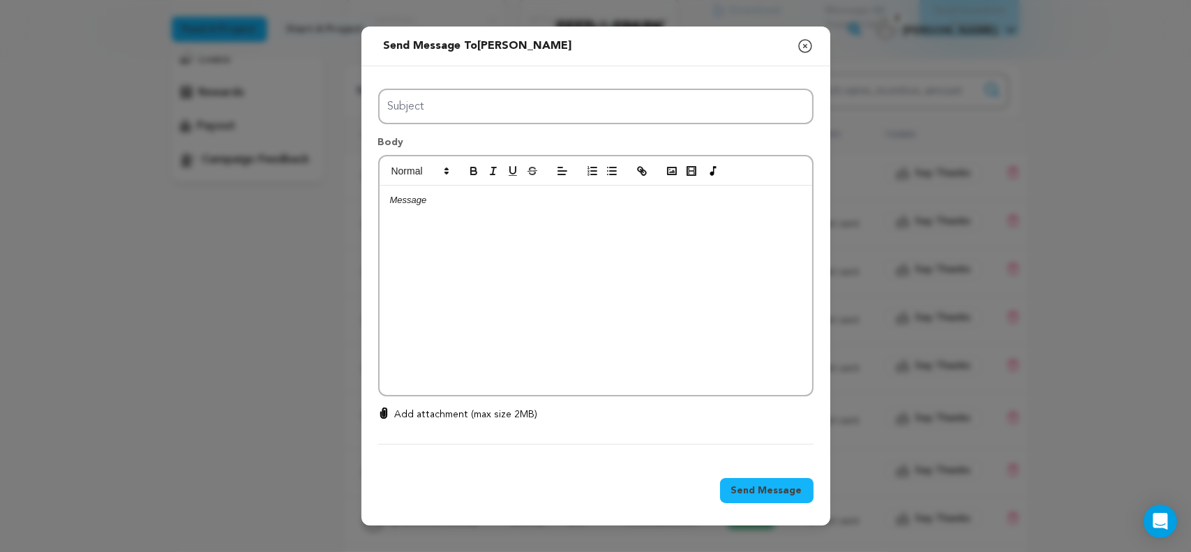
click at [617, 278] on div at bounding box center [596, 290] width 433 height 209
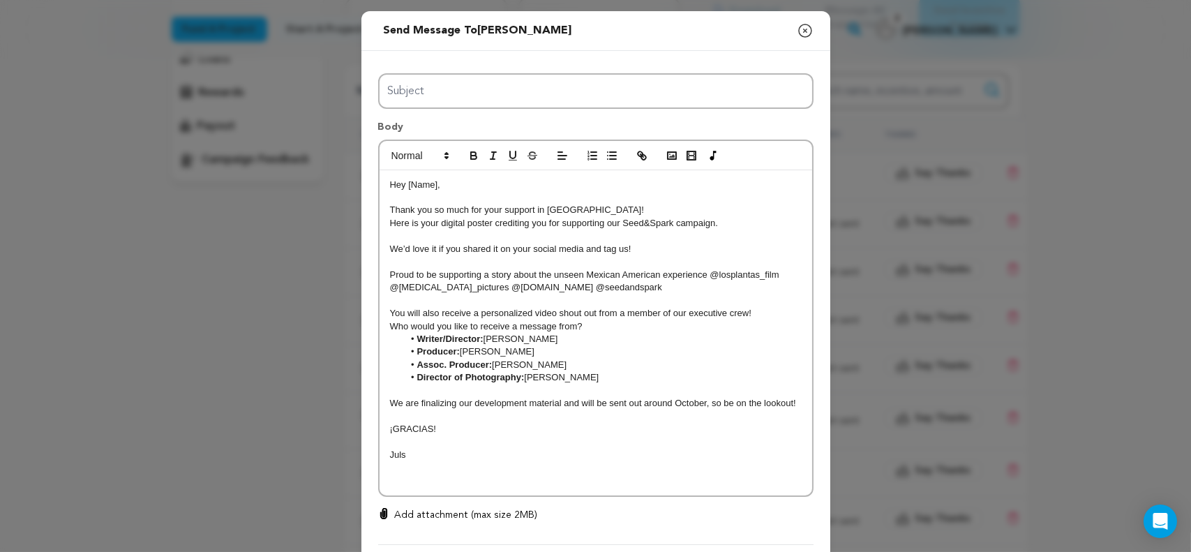
click at [430, 179] on p "Hey [Name]," at bounding box center [596, 185] width 412 height 13
click at [445, 413] on p at bounding box center [596, 416] width 412 height 13
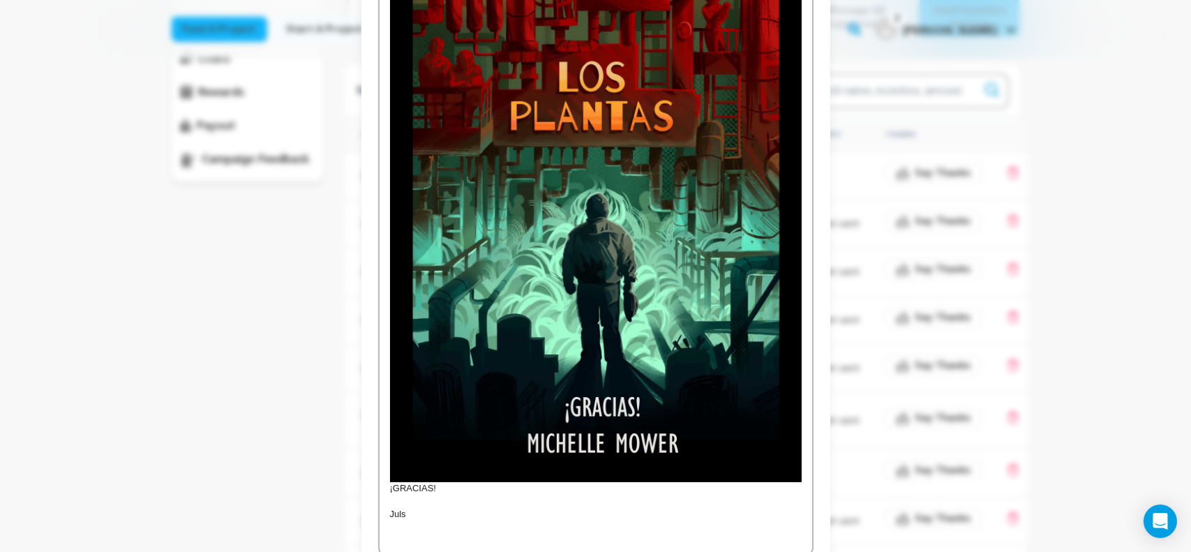
scroll to position [628, 0]
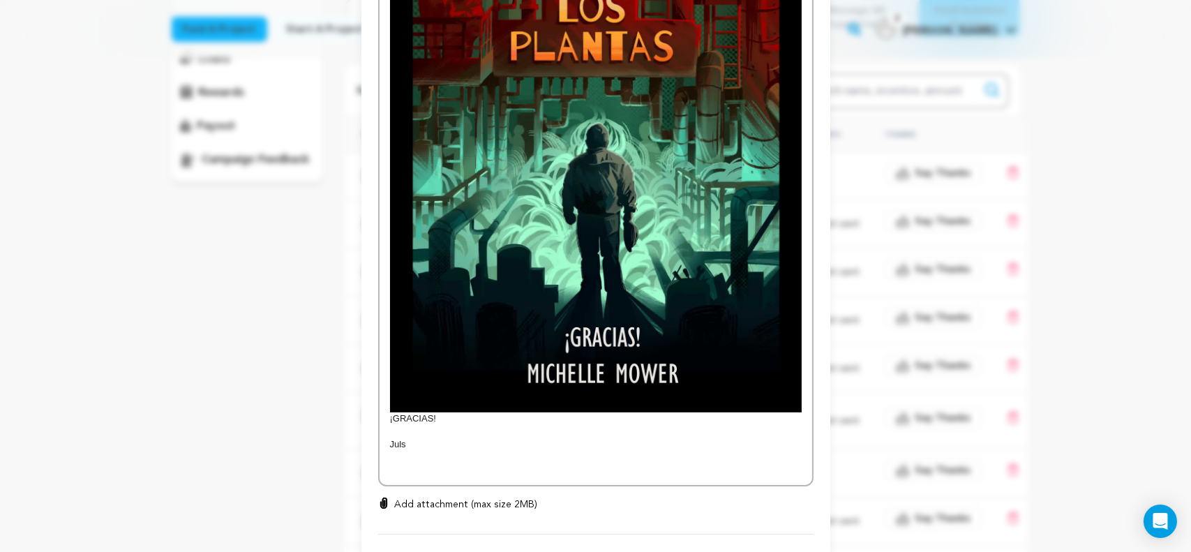
click at [390, 416] on span "¡GRACIAS!" at bounding box center [413, 418] width 46 height 10
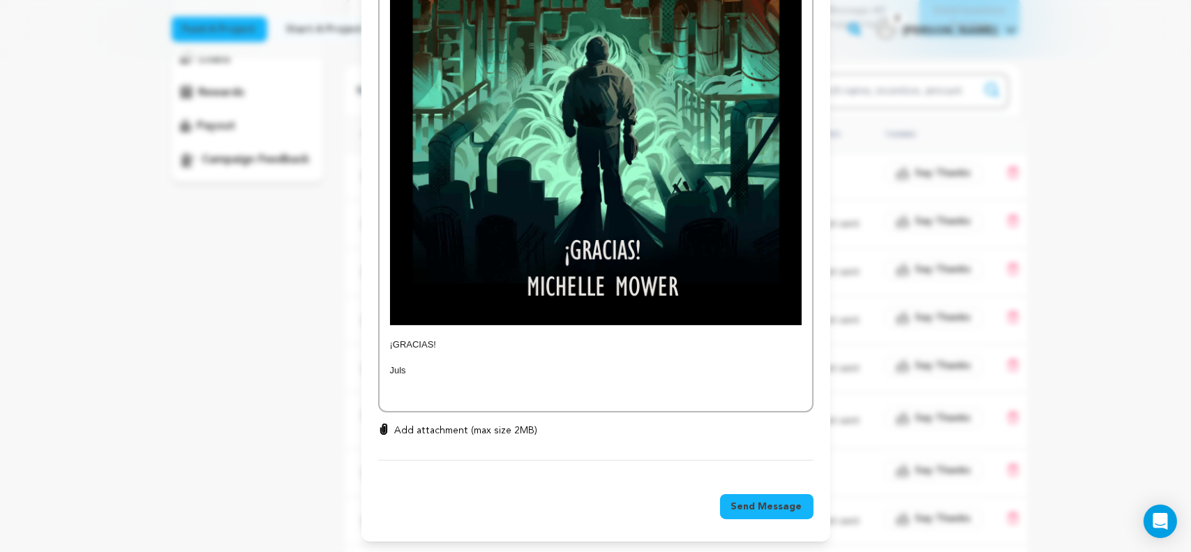
scroll to position [715, 0]
click at [796, 508] on button "Send Message" at bounding box center [766, 506] width 93 height 25
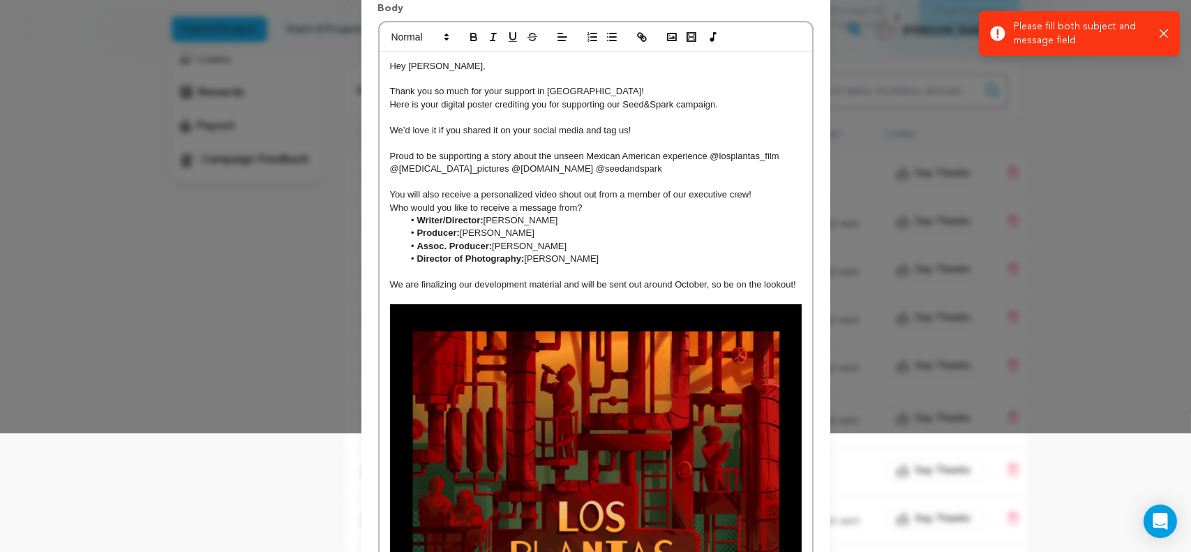
scroll to position [0, 0]
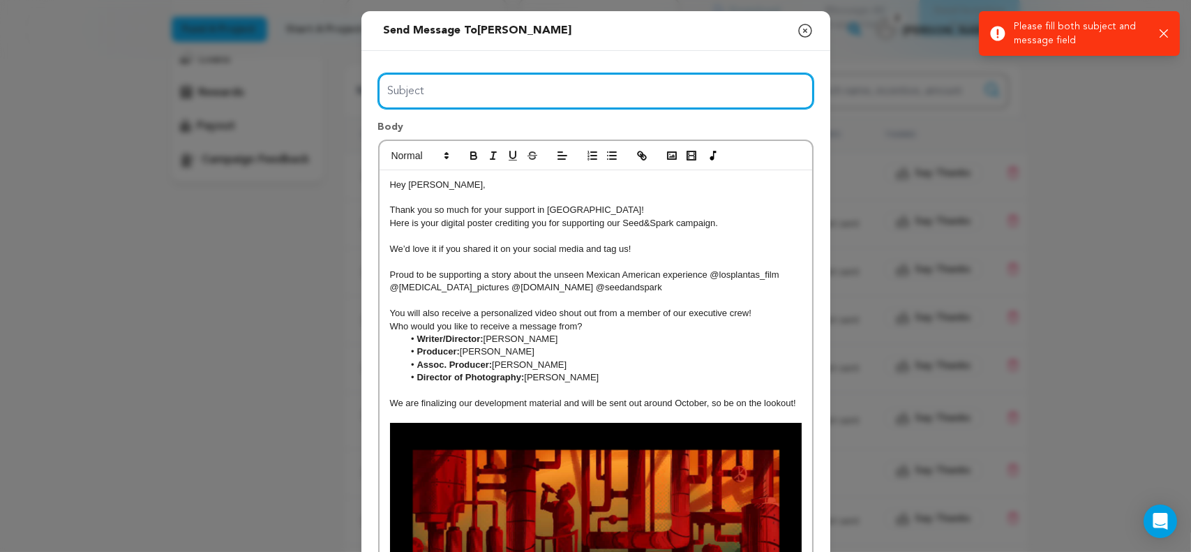
click at [606, 98] on input "Subject" at bounding box center [595, 91] width 435 height 36
type input "Thank you for pledging to Los Plantas!"
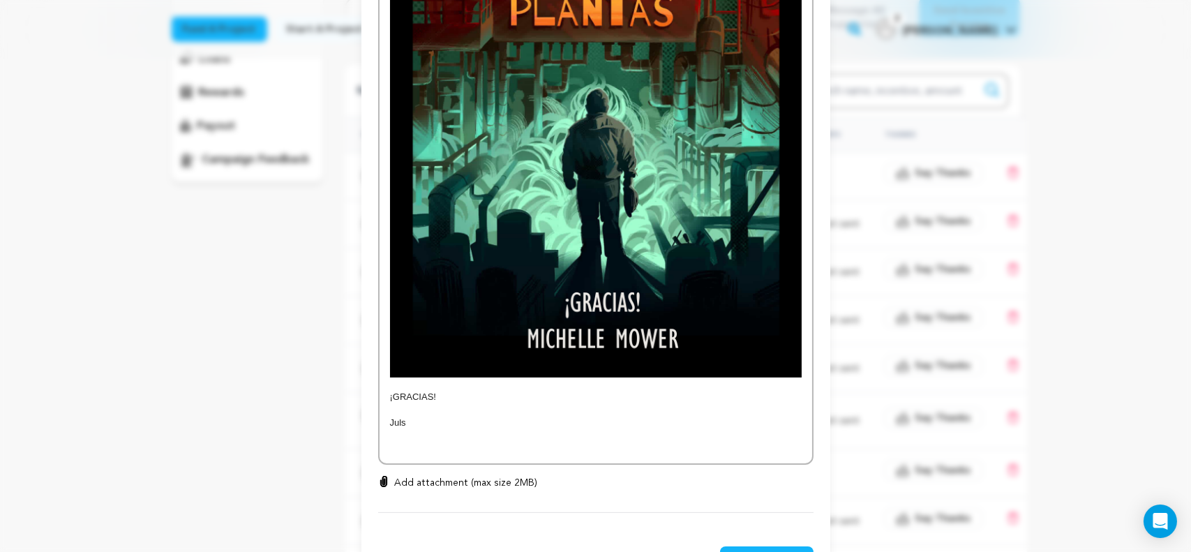
scroll to position [715, 0]
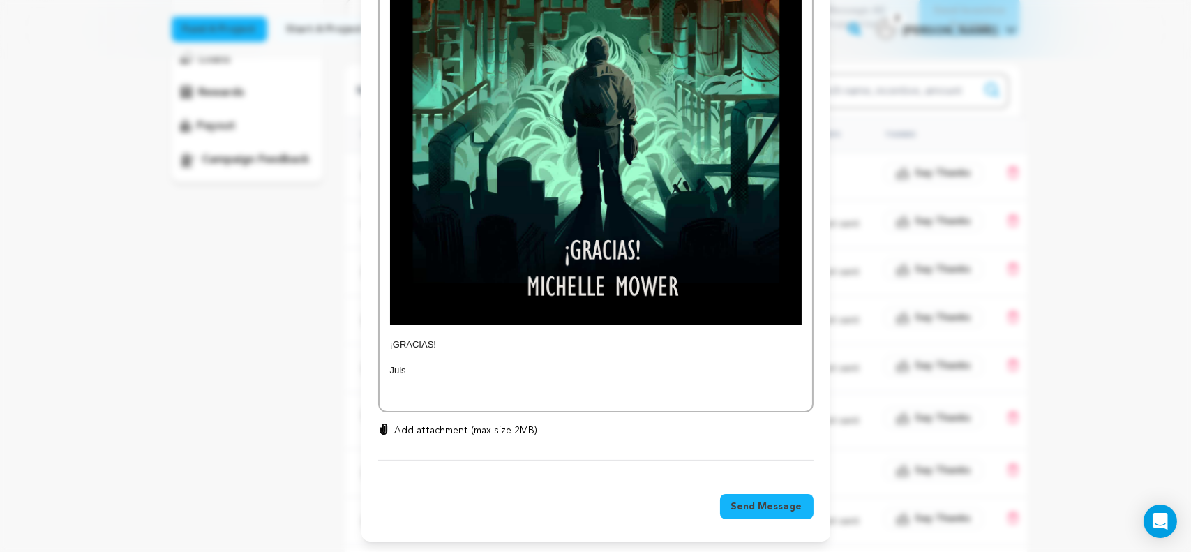
click at [742, 502] on span "Send Message" at bounding box center [766, 507] width 71 height 14
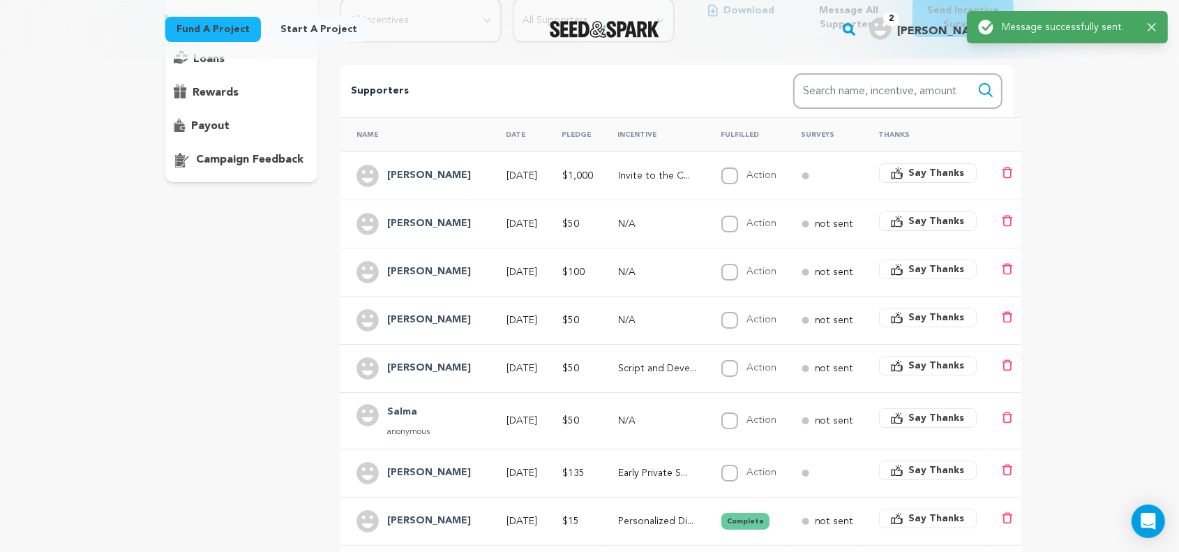
click at [691, 231] on td "N/A" at bounding box center [652, 224] width 103 height 48
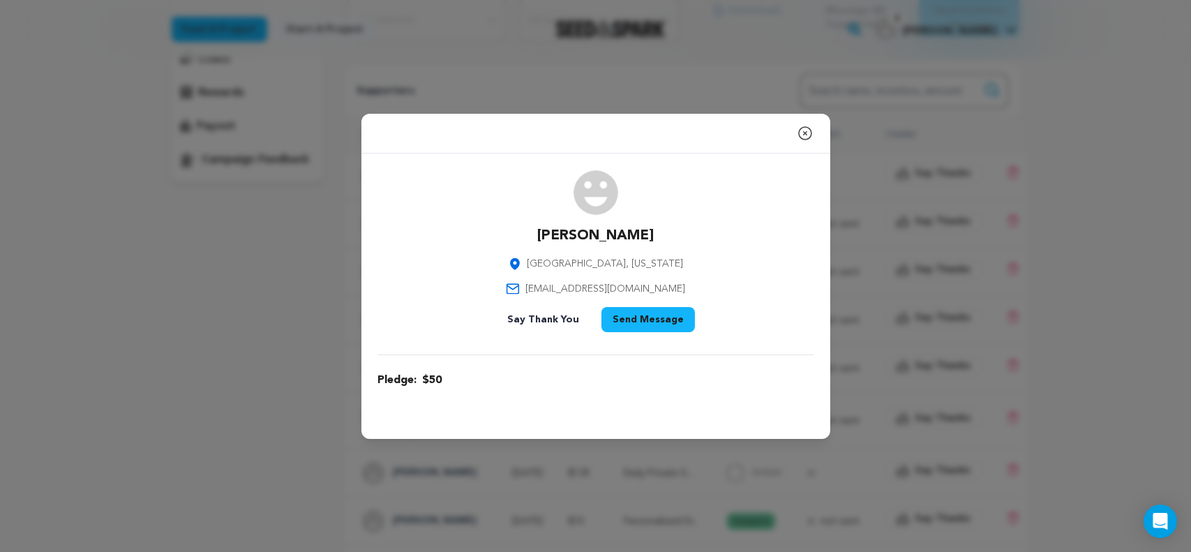
click at [661, 320] on button "Send Message" at bounding box center [647, 319] width 93 height 25
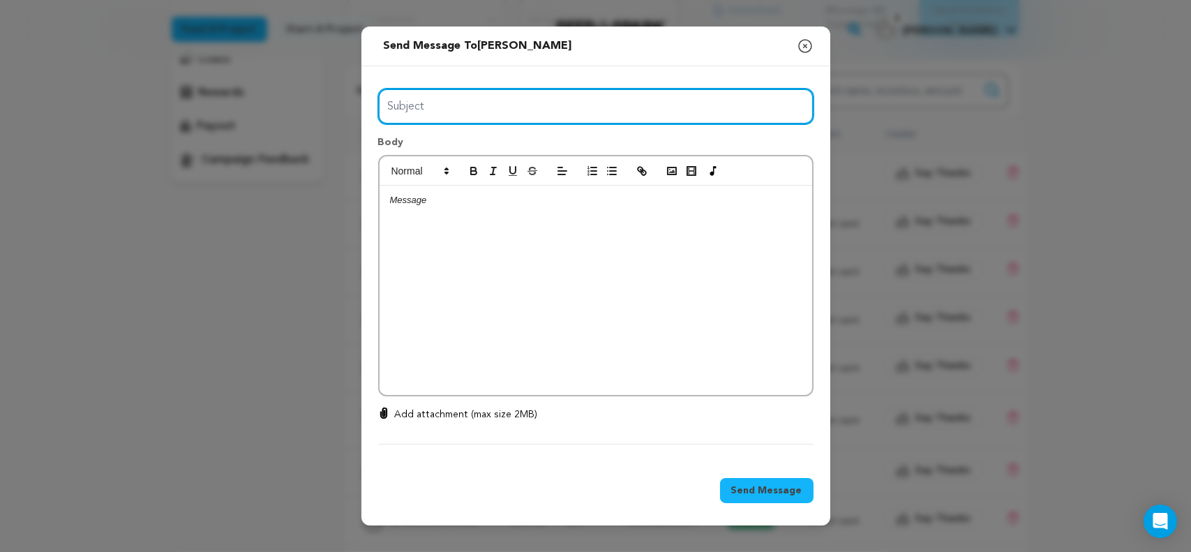
click at [578, 112] on input "Subject" at bounding box center [595, 107] width 435 height 36
type input "Thank you for pledging to Los Plantas!"
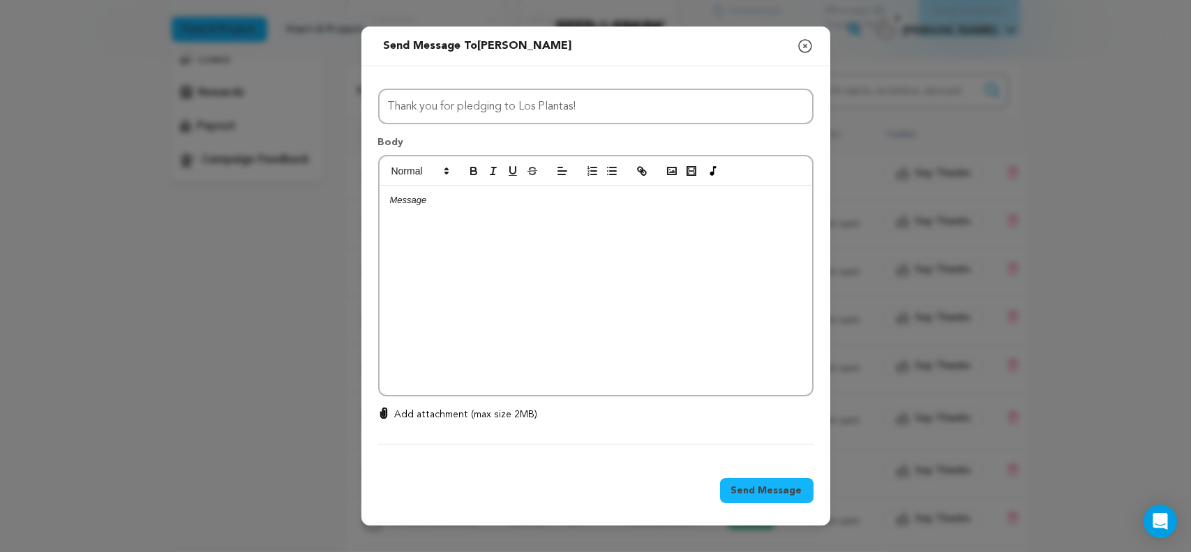
click at [550, 204] on p at bounding box center [596, 200] width 412 height 13
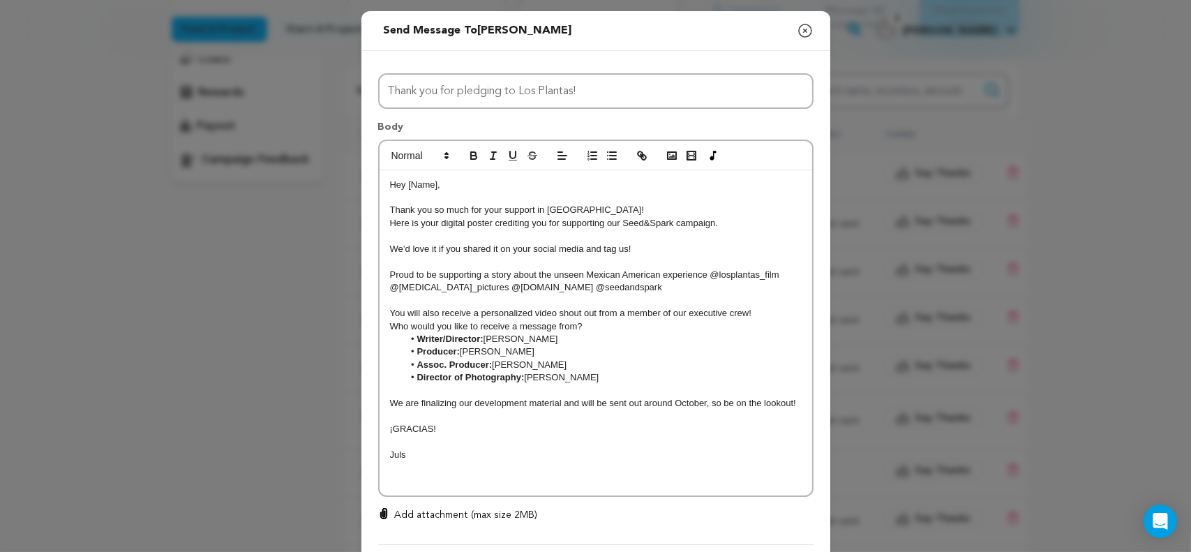
click at [430, 186] on span "Hey [Name]," at bounding box center [415, 184] width 50 height 10
click at [497, 411] on p at bounding box center [596, 416] width 412 height 13
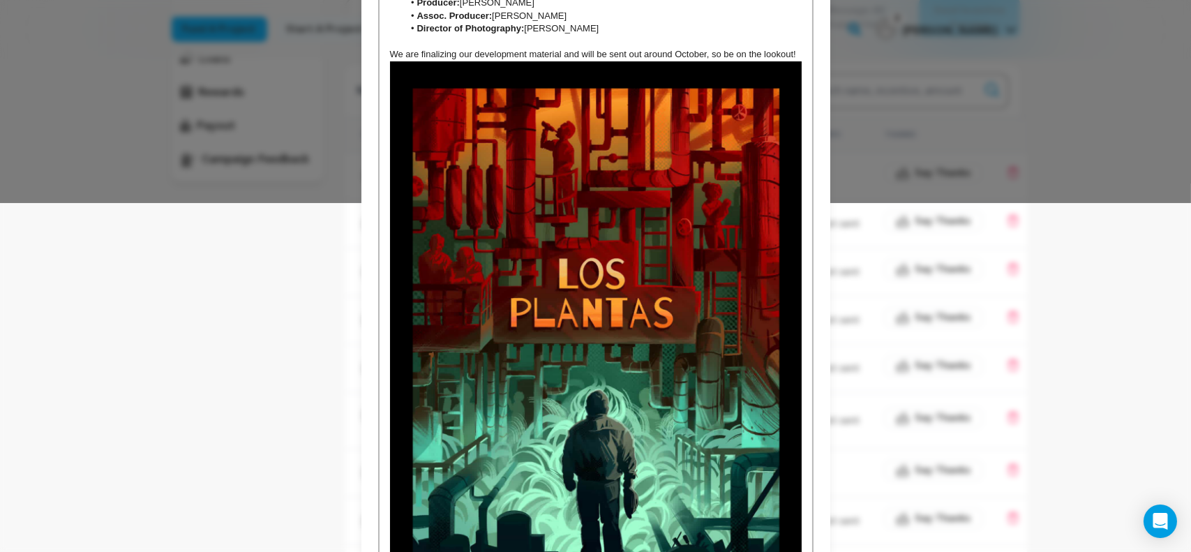
scroll to position [558, 0]
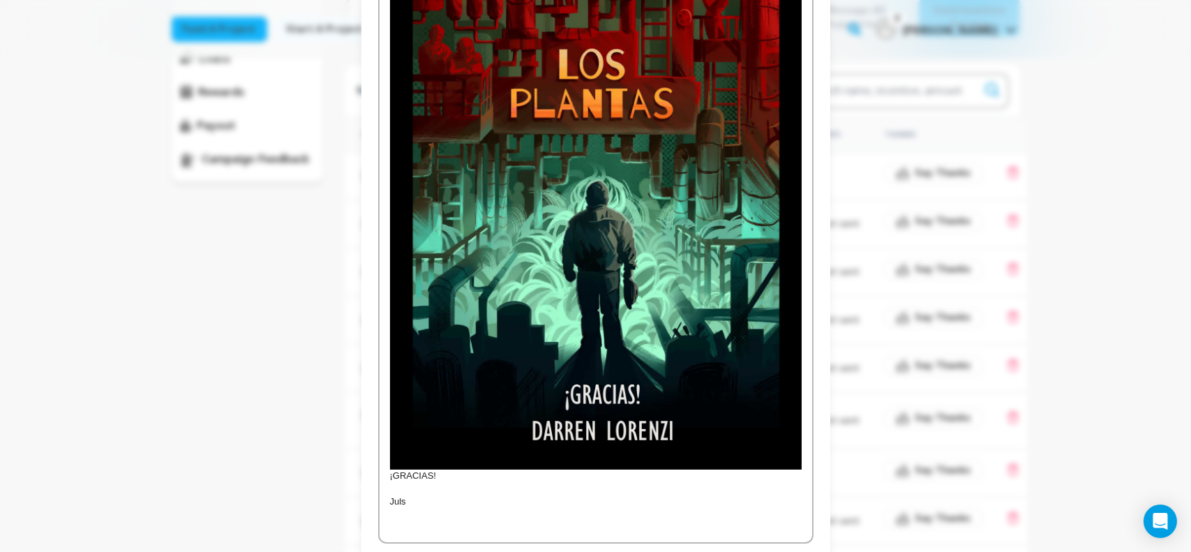
click at [382, 473] on div "Hey [PERSON_NAME], Thank you so much for your support in [GEOGRAPHIC_DATA]! Her…" at bounding box center [596, 77] width 433 height 930
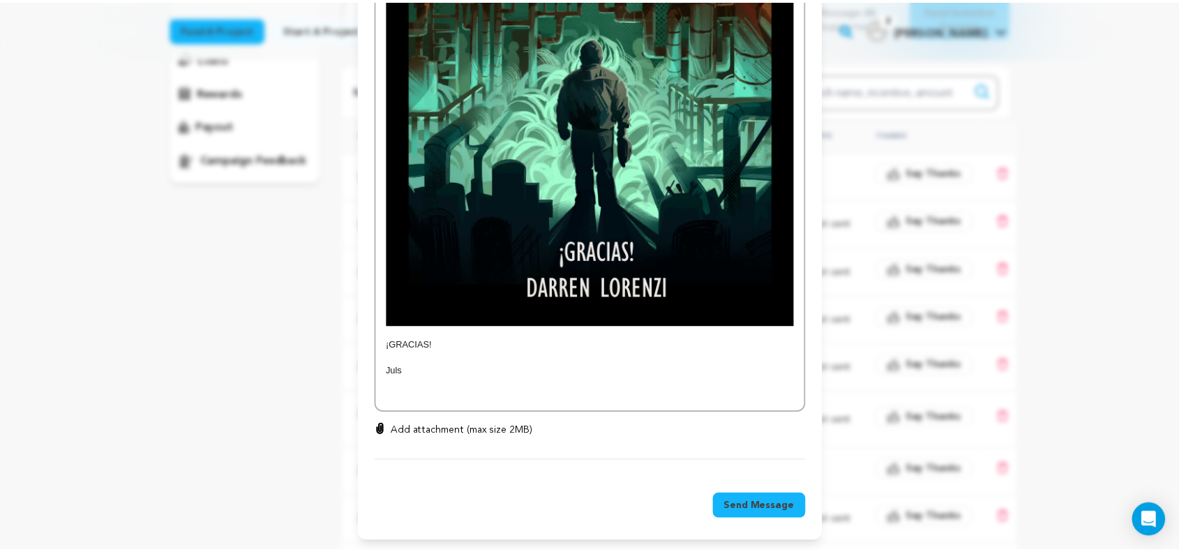
scroll to position [703, 0]
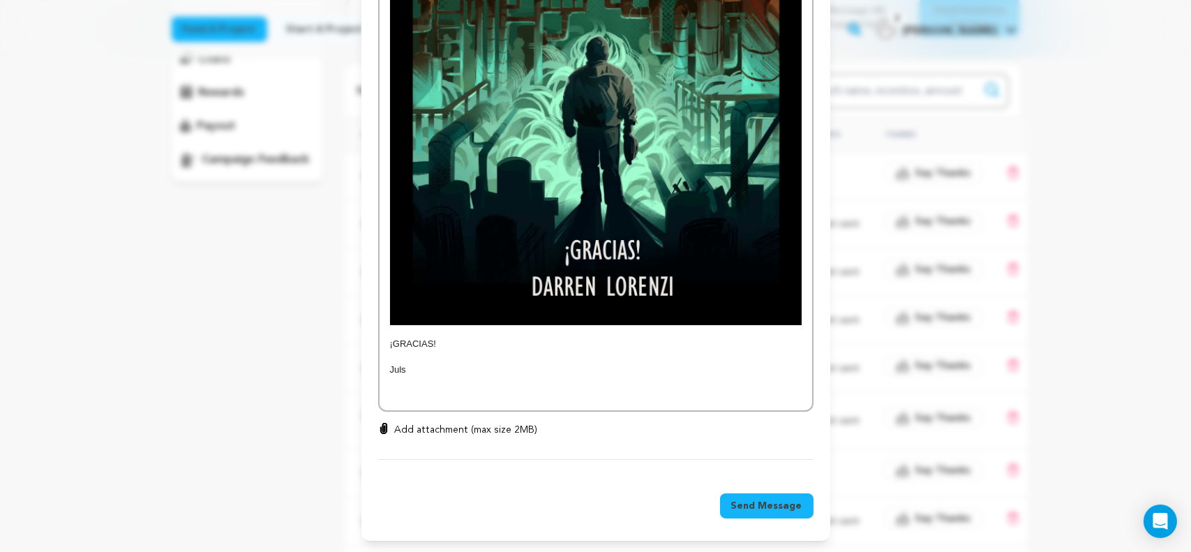
click at [774, 517] on button "Send Message" at bounding box center [766, 505] width 93 height 25
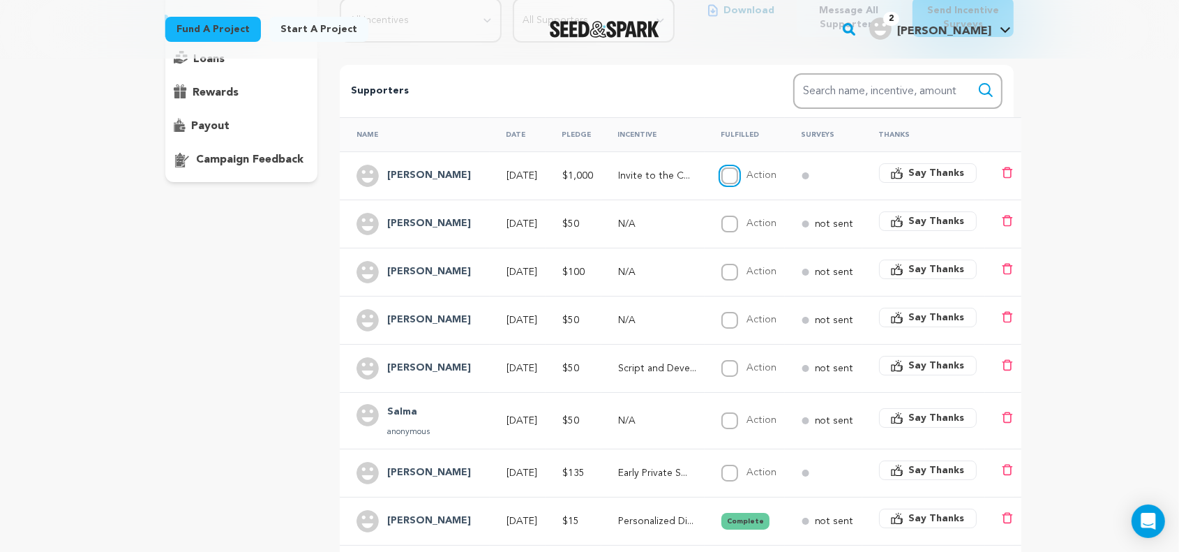
click at [738, 172] on input "Action" at bounding box center [729, 175] width 17 height 17
checkbox input "true"
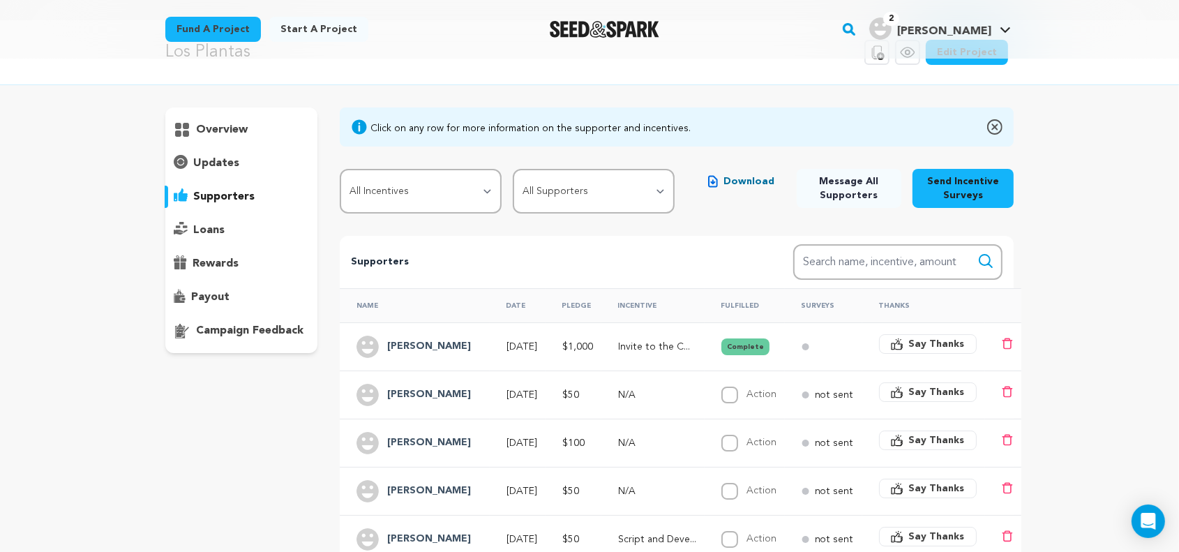
scroll to position [0, 0]
